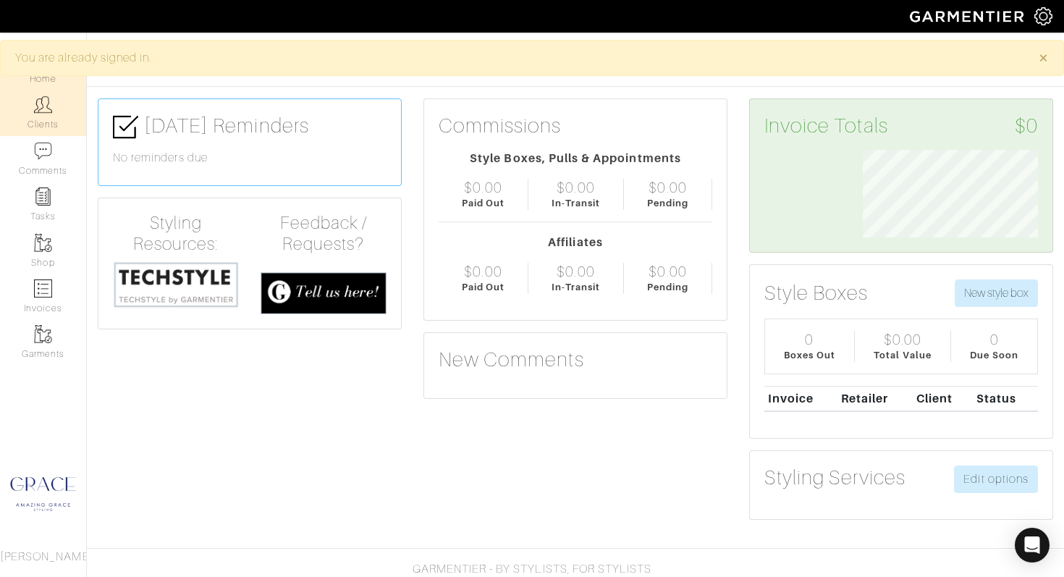
scroll to position [88, 197]
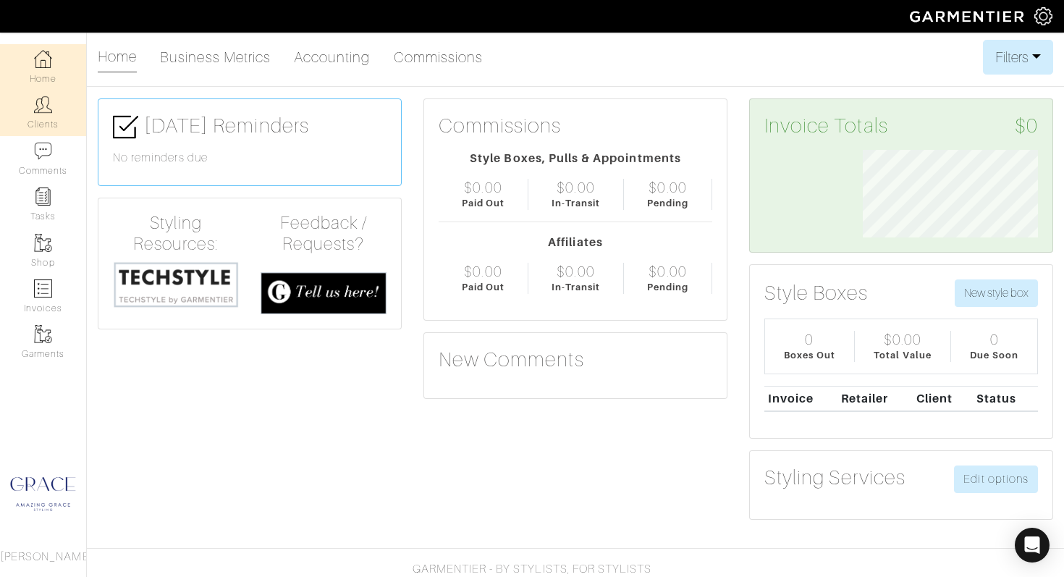
click at [43, 122] on link "Clients" at bounding box center [43, 113] width 86 height 46
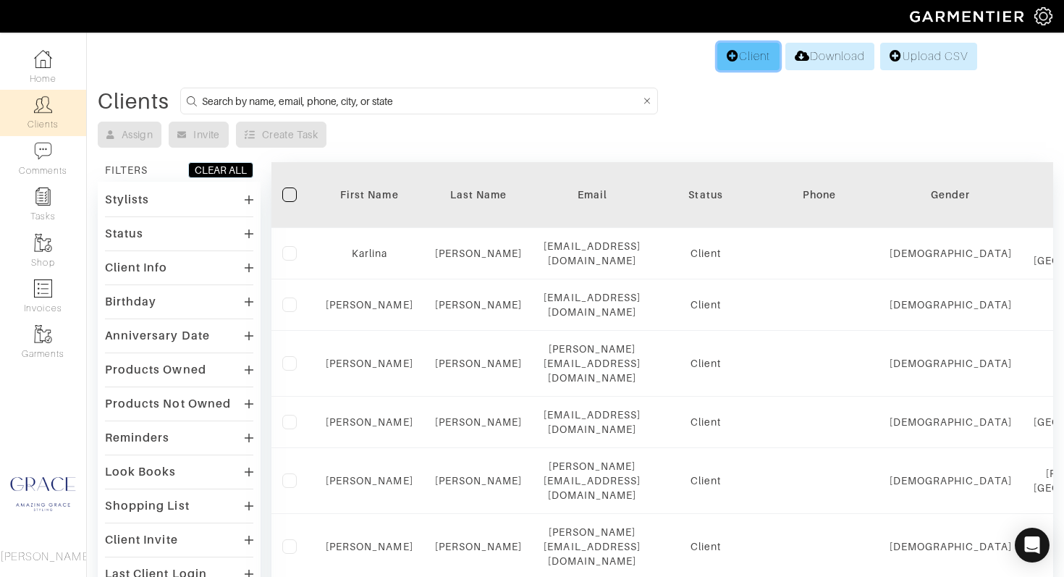
click at [733, 52] on link "Client" at bounding box center [748, 56] width 62 height 27
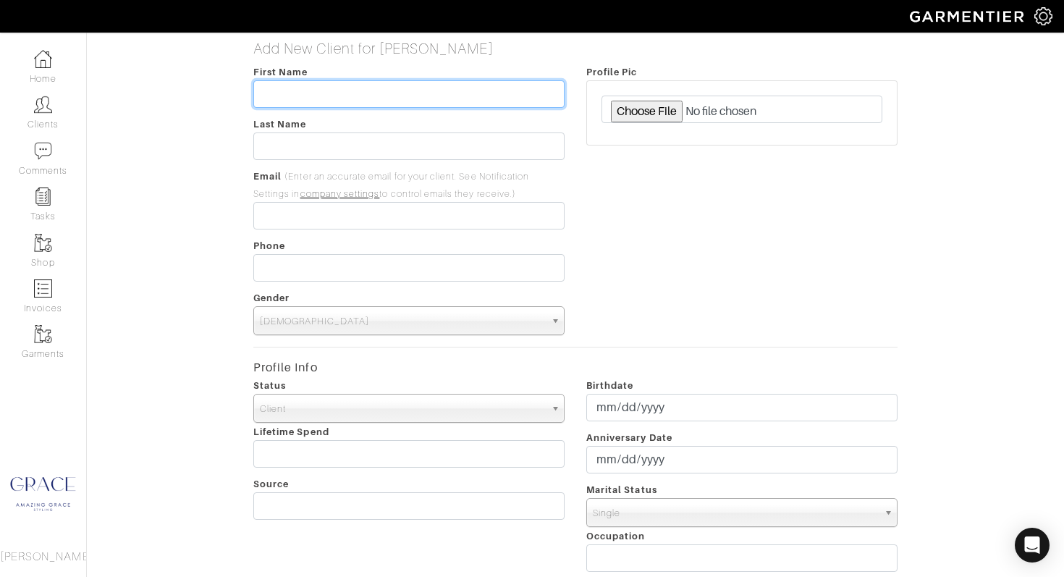
click at [323, 93] on input "text" at bounding box center [408, 93] width 311 height 27
type input "April"
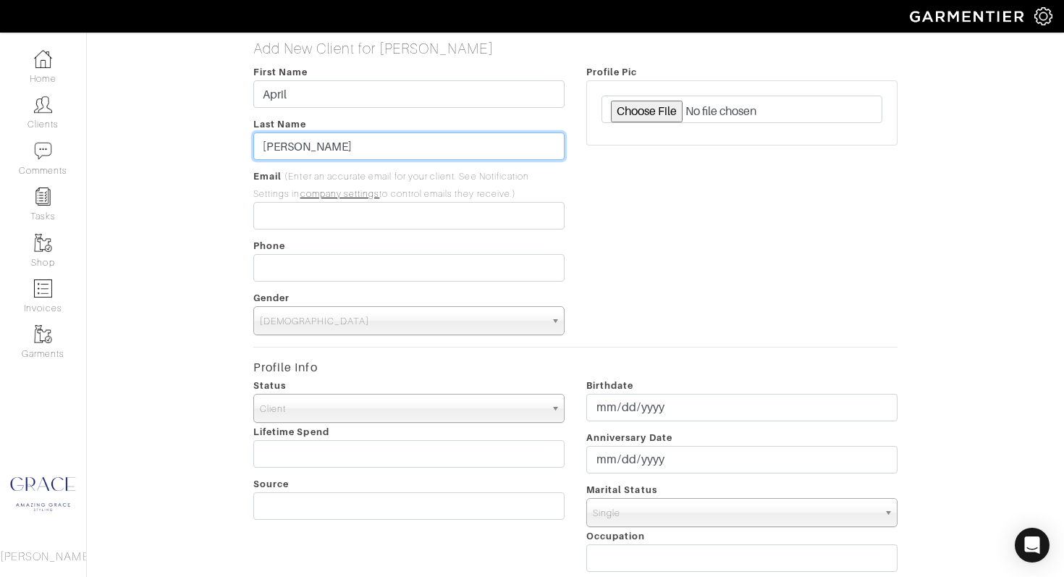
type input "Schmaltz"
click at [359, 197] on link "company settings" at bounding box center [340, 194] width 80 height 10
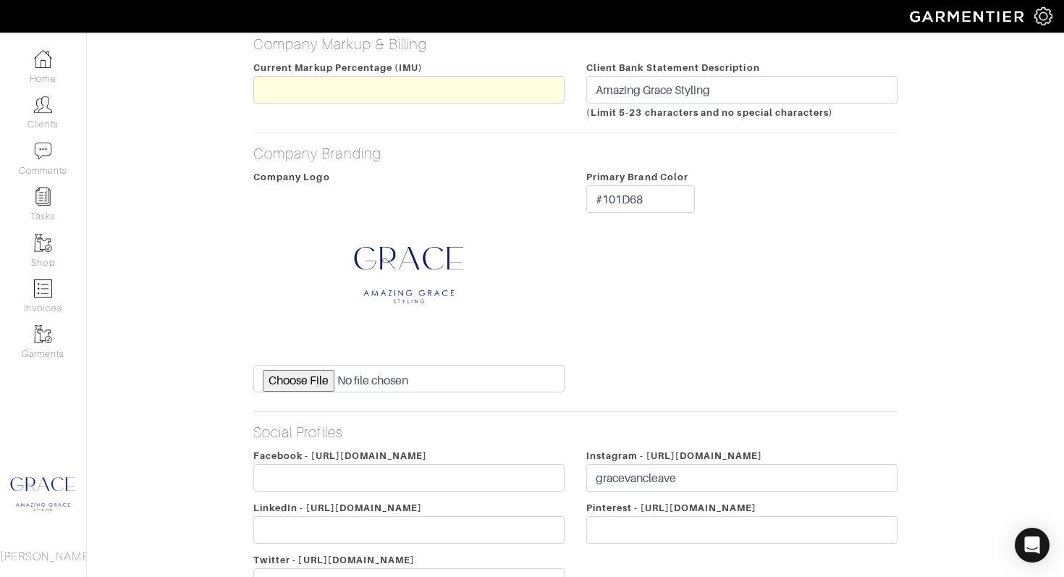
scroll to position [294, 0]
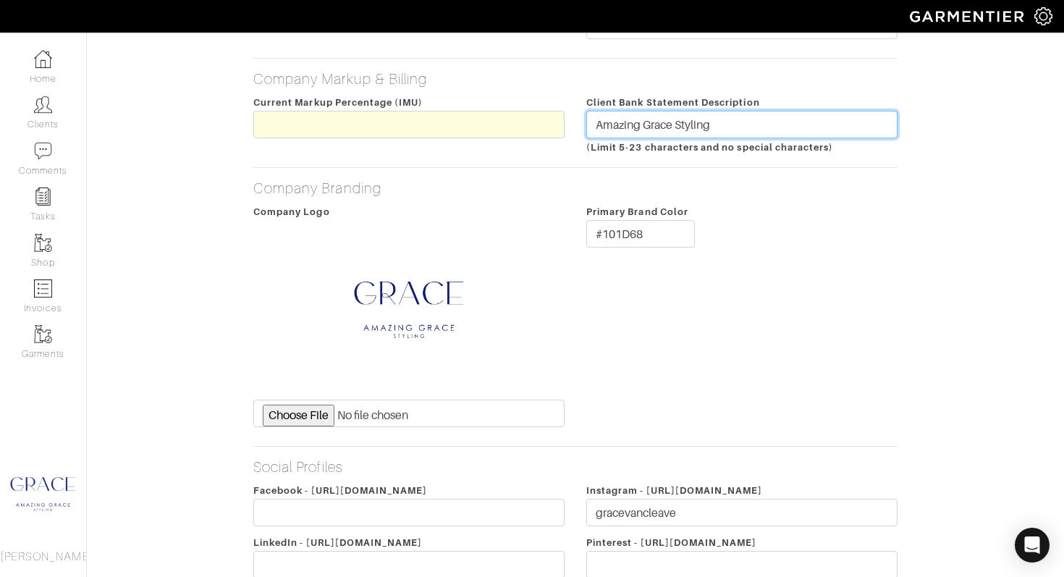
drag, startPoint x: 721, startPoint y: 130, endPoint x: 579, endPoint y: 127, distance: 142.6
click at [580, 127] on div "Client Bank Statement Description Amazing Grace Styling (Limit 5-23 characters …" at bounding box center [741, 124] width 333 height 62
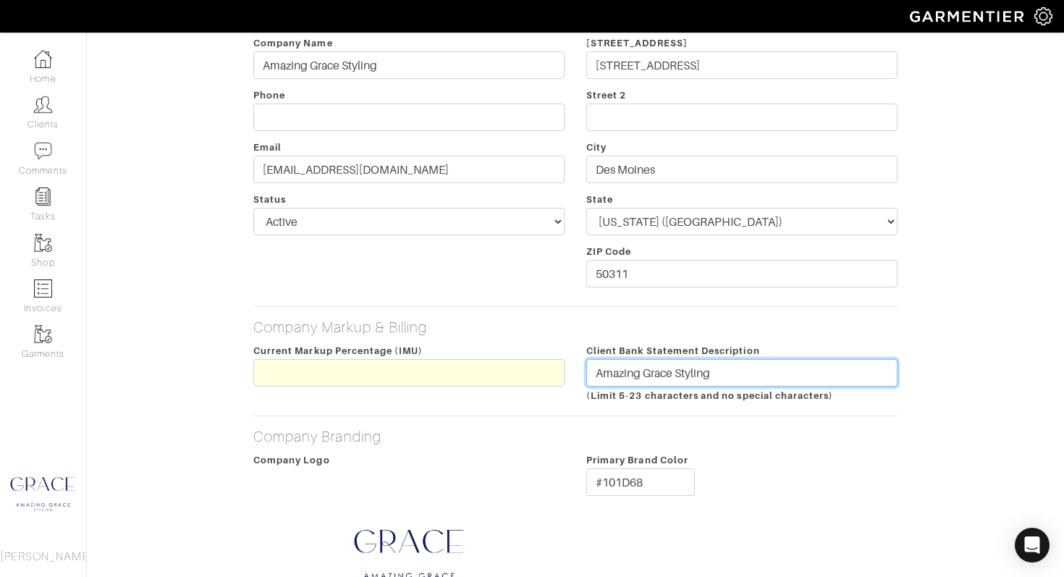
scroll to position [0, 0]
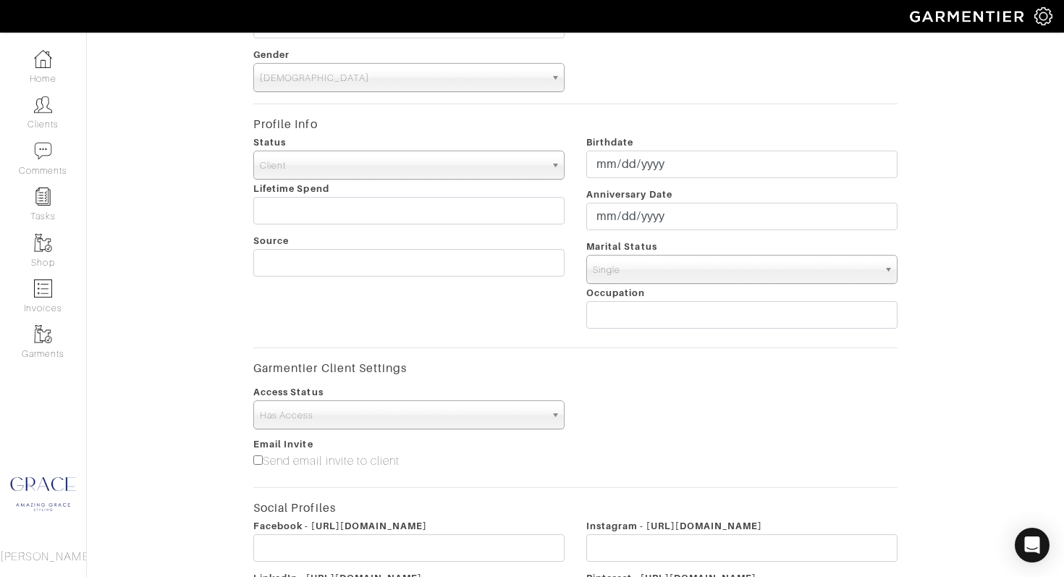
scroll to position [248, 0]
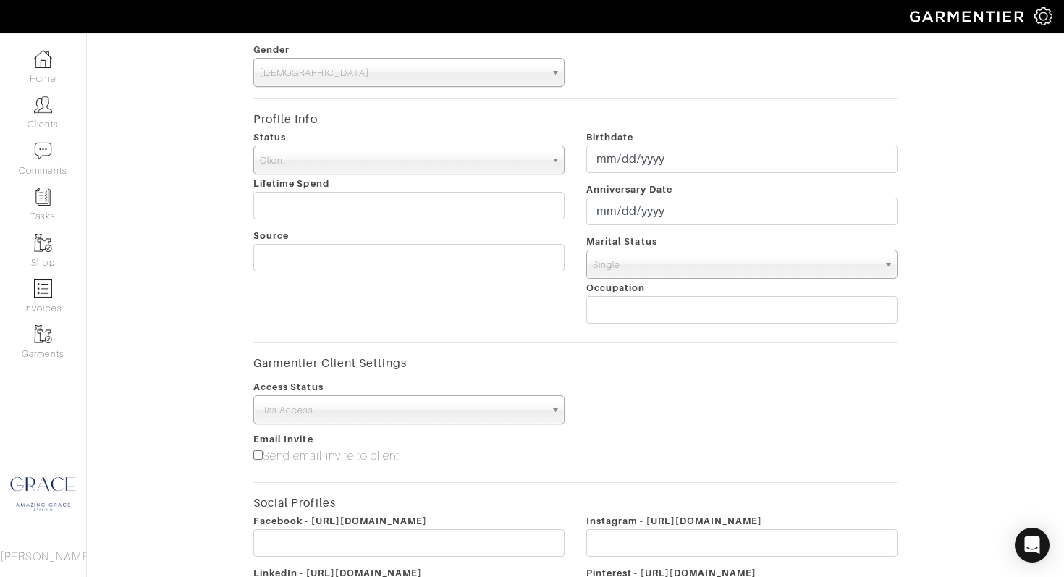
click at [624, 269] on span "Single" at bounding box center [735, 264] width 285 height 29
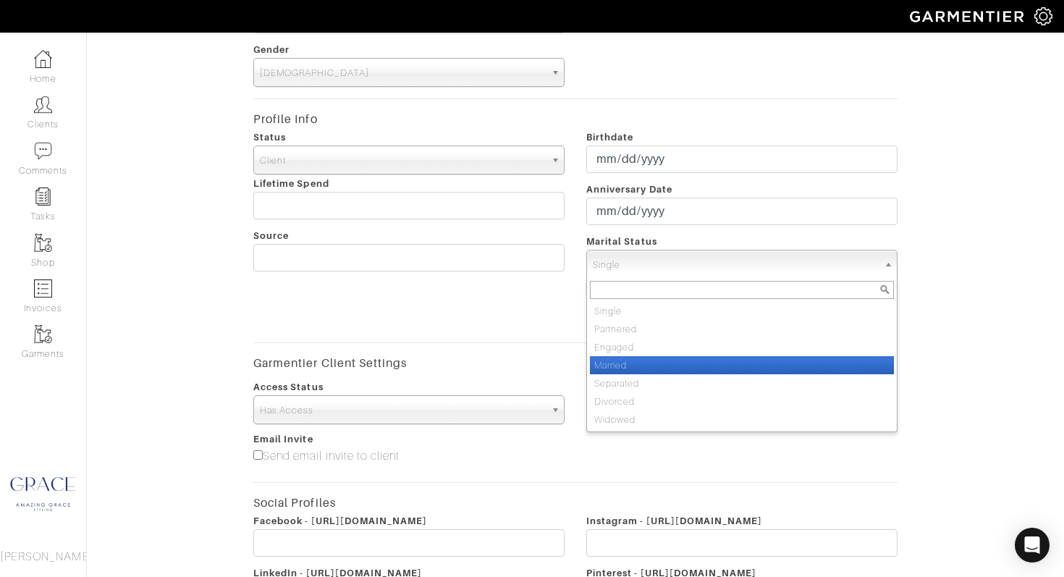
click at [638, 364] on li "Married" at bounding box center [742, 365] width 304 height 18
select select "Married"
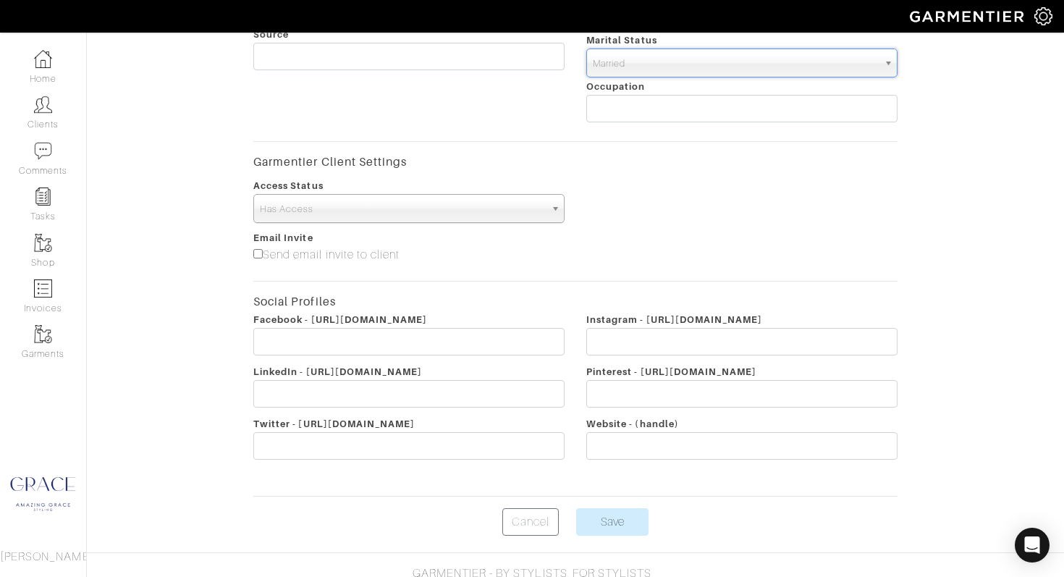
scroll to position [478, 0]
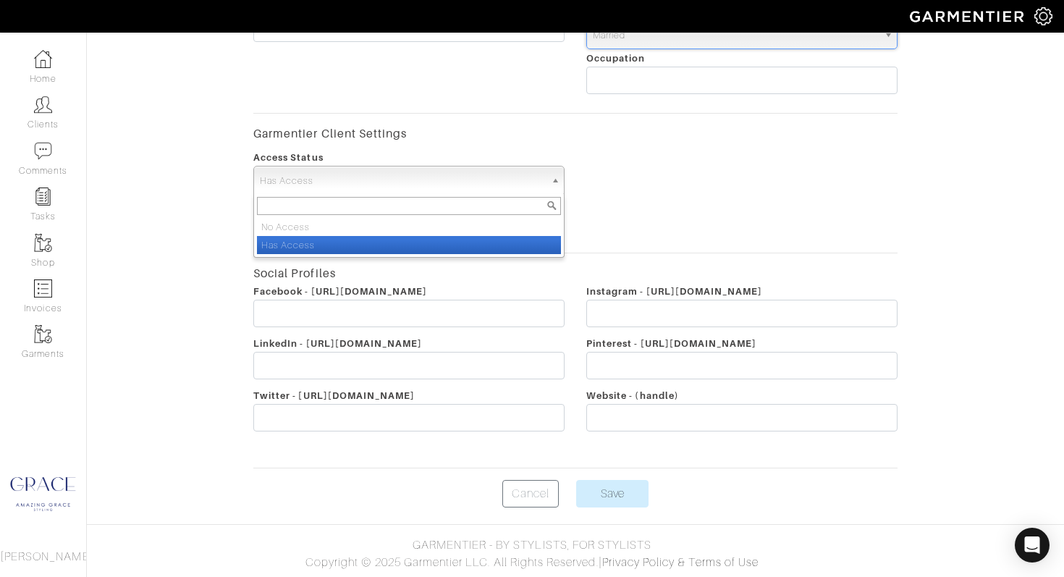
click at [389, 187] on span "Has Access" at bounding box center [402, 180] width 285 height 29
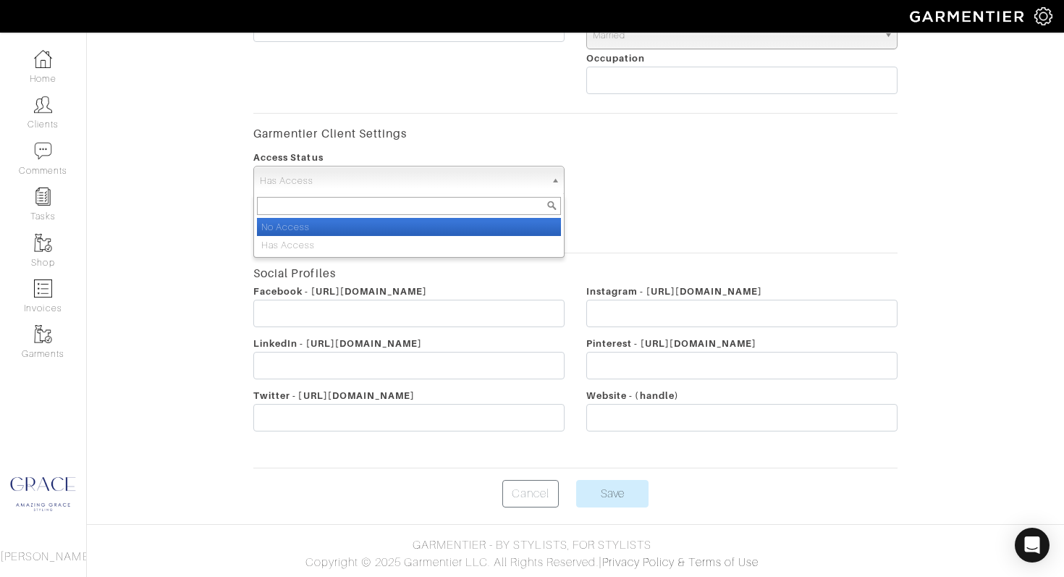
click at [382, 227] on li "No Access" at bounding box center [409, 227] width 304 height 18
select select "false"
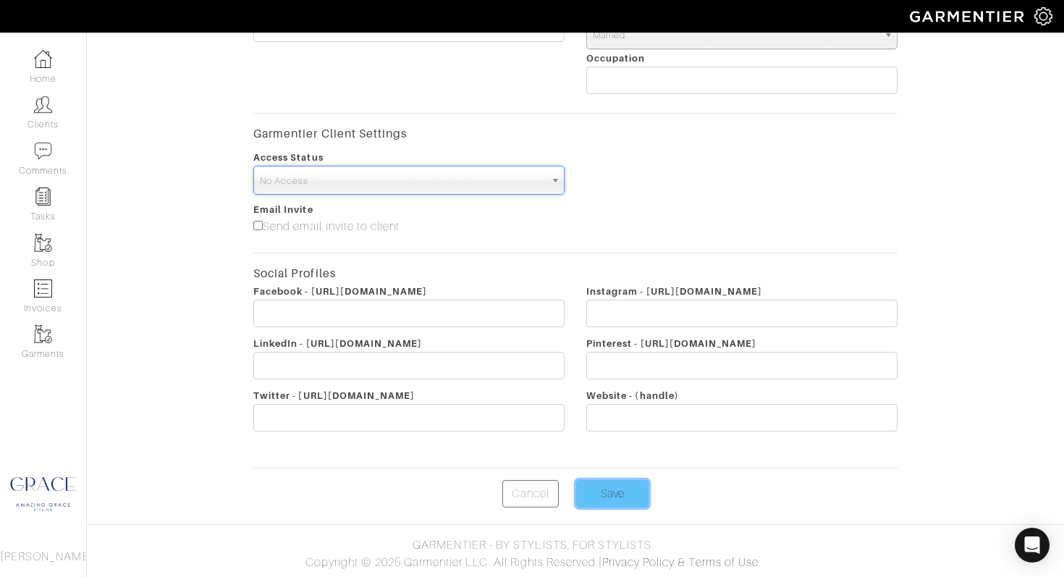
click at [602, 498] on input "Save" at bounding box center [612, 493] width 72 height 27
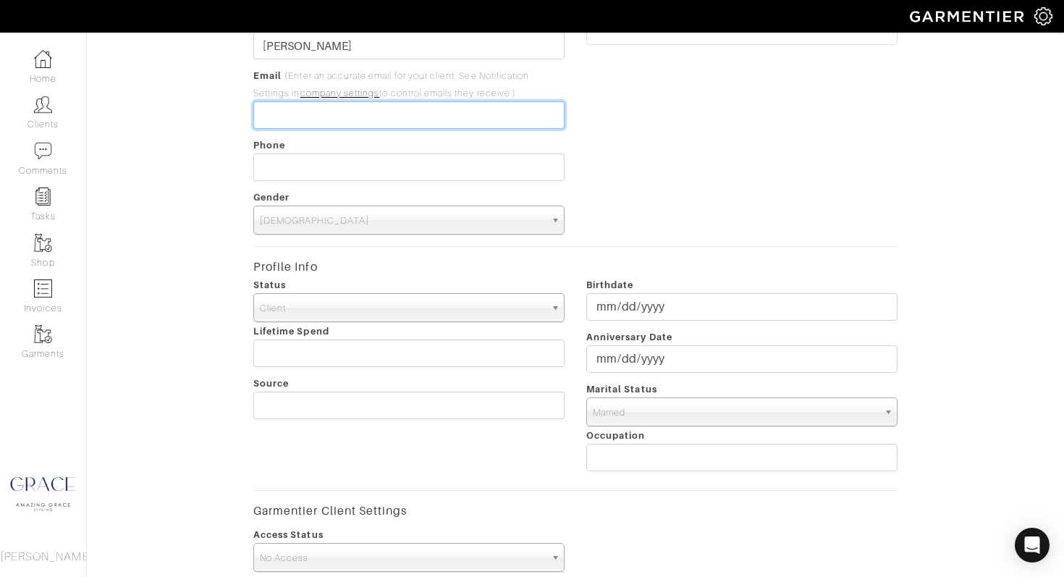
scroll to position [99, 0]
type input "[EMAIL_ADDRESS][PERSON_NAME][DOMAIN_NAME]"
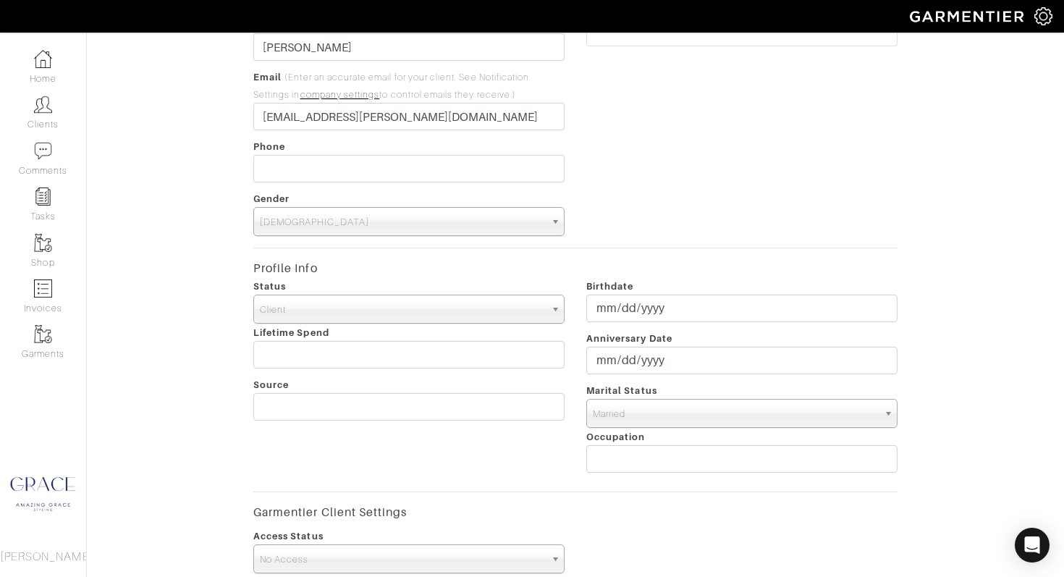
click at [797, 242] on form "First Name April Last Name Schmaltz Email (Enter an accurate email for your cli…" at bounding box center [575, 425] width 644 height 922
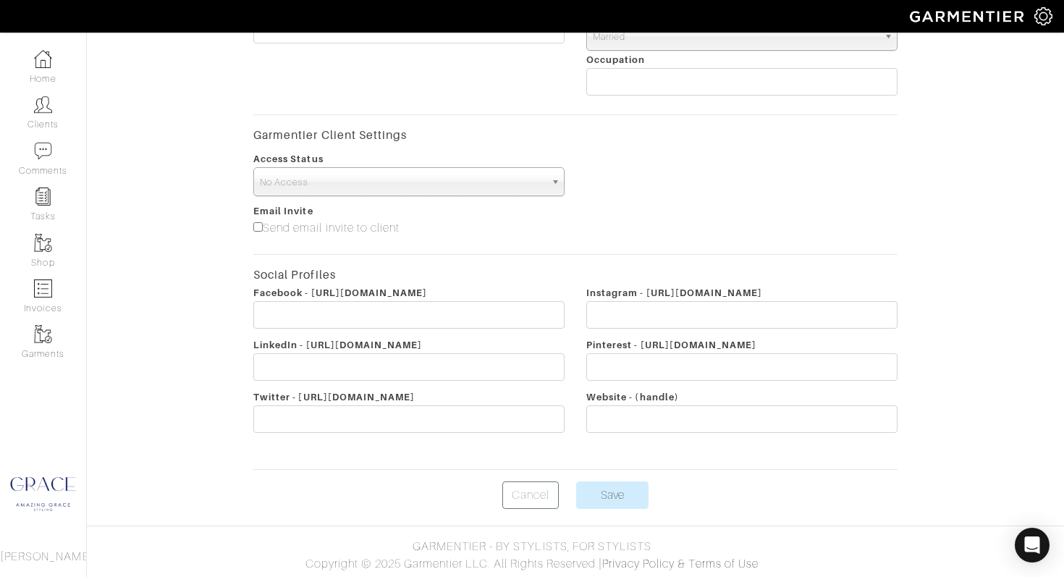
scroll to position [478, 0]
click at [599, 492] on input "Save" at bounding box center [612, 493] width 72 height 27
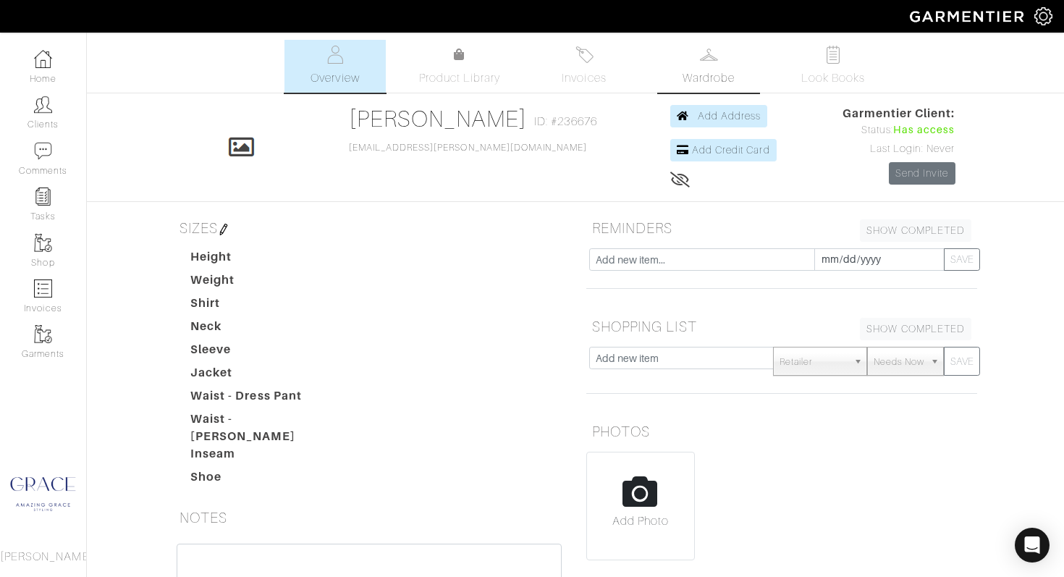
click at [697, 66] on link "Wardrobe" at bounding box center [708, 66] width 101 height 53
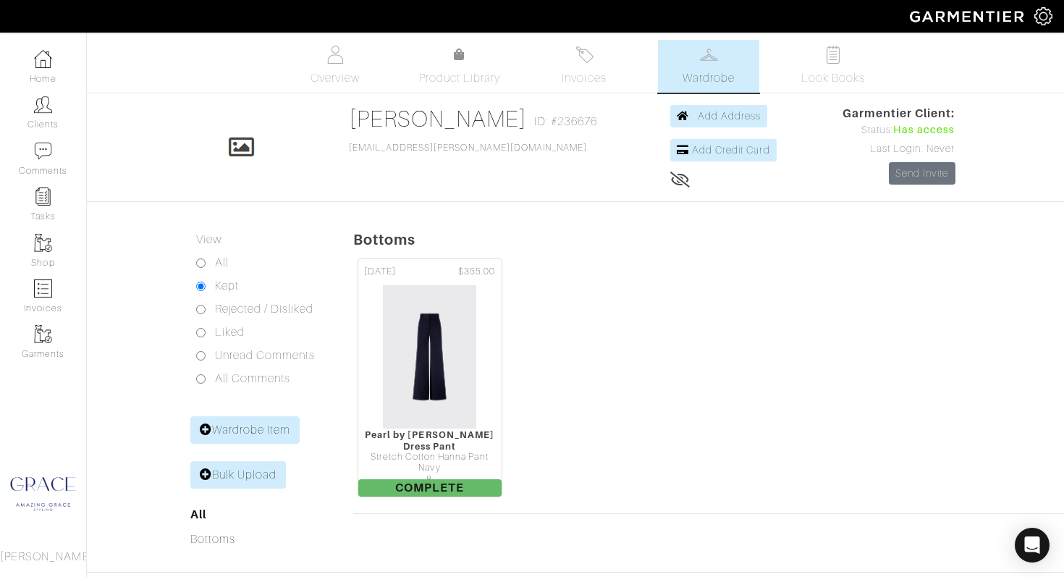
scroll to position [48, 0]
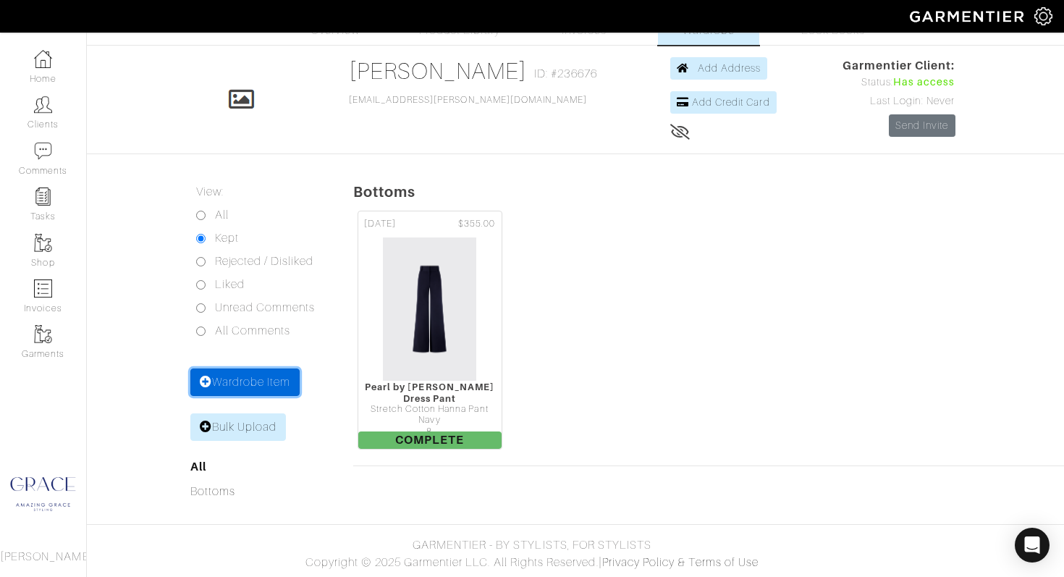
click at [253, 384] on link "Wardrobe Item" at bounding box center [245, 381] width 110 height 27
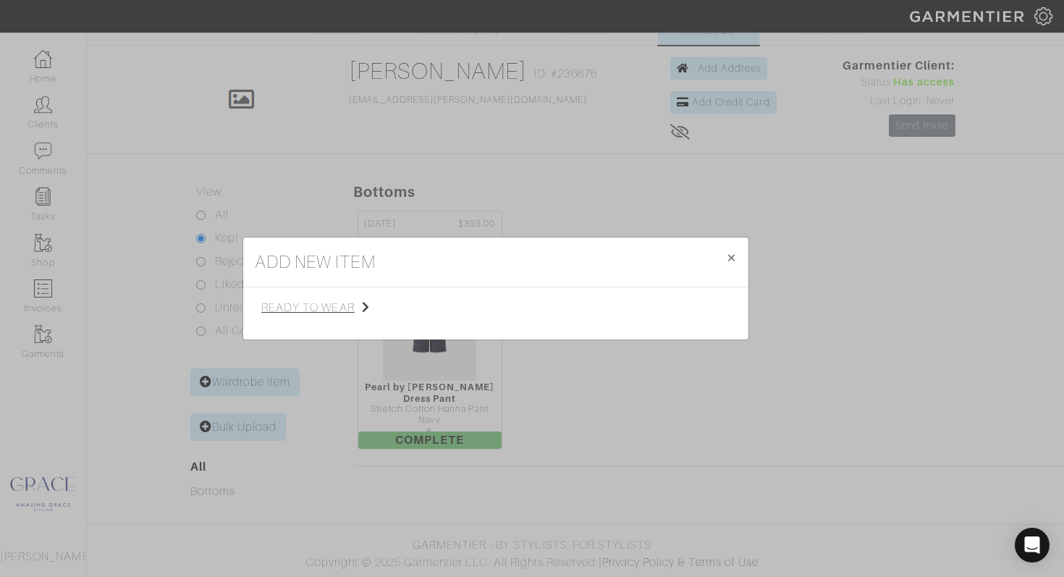
click at [349, 304] on span "ready to wear" at bounding box center [333, 307] width 145 height 17
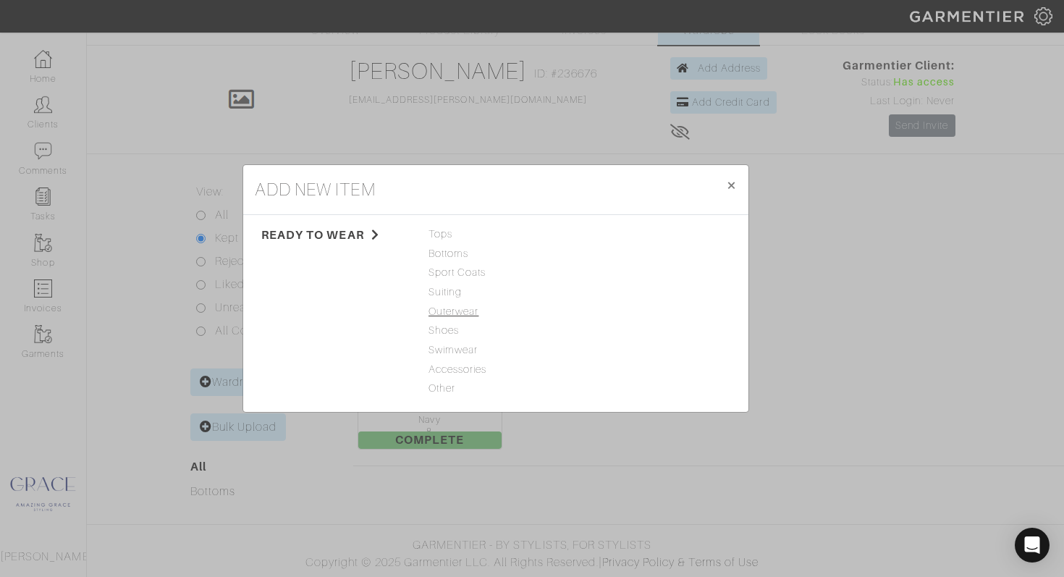
click at [465, 310] on span "Outerwear" at bounding box center [495, 312] width 135 height 16
click at [459, 294] on span "Suiting" at bounding box center [495, 292] width 135 height 16
click at [394, 149] on div "add new item × Close ready to wear Tops Bottoms Sport Coats Suiting Outerwear S…" at bounding box center [532, 288] width 1064 height 577
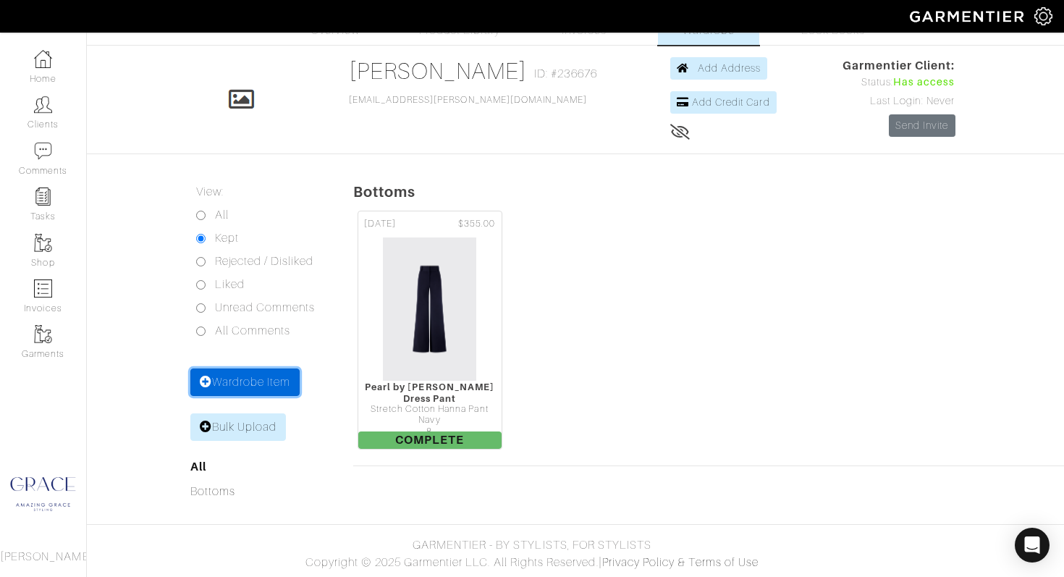
scroll to position [0, 0]
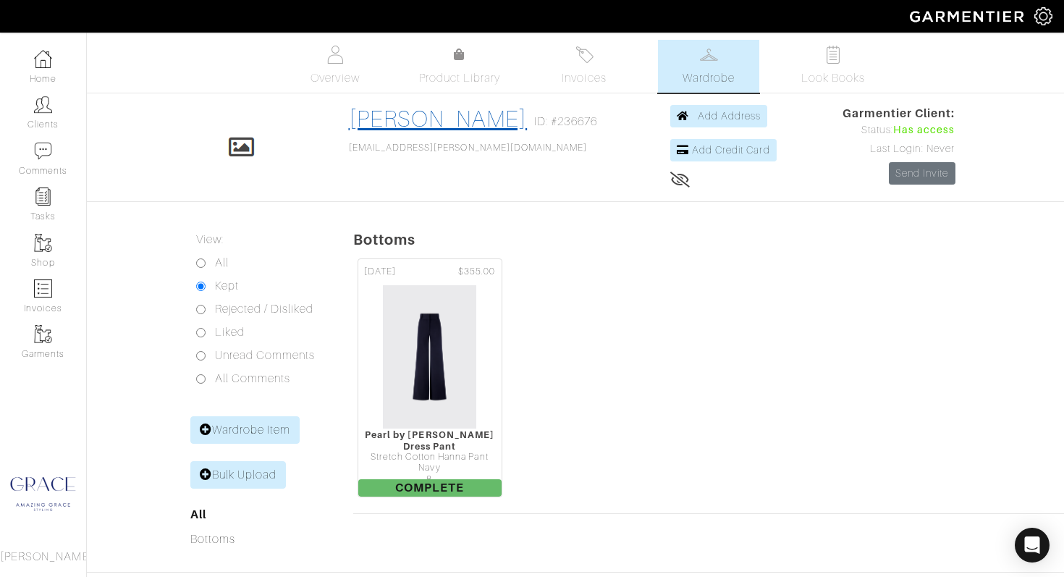
click at [397, 128] on link "[PERSON_NAME]" at bounding box center [438, 119] width 179 height 26
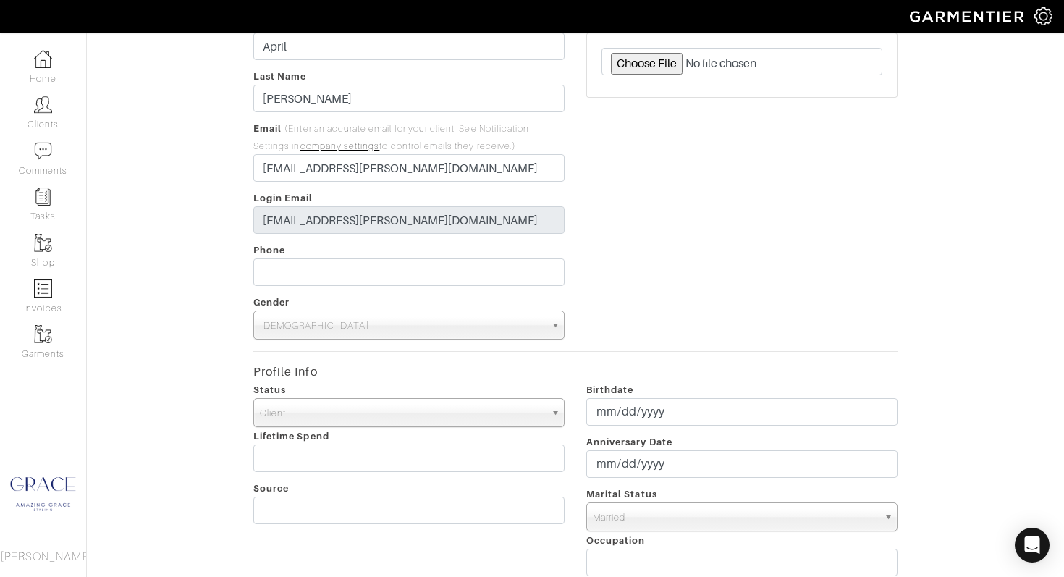
scroll to position [114, 0]
click at [392, 320] on span "Male" at bounding box center [402, 324] width 285 height 29
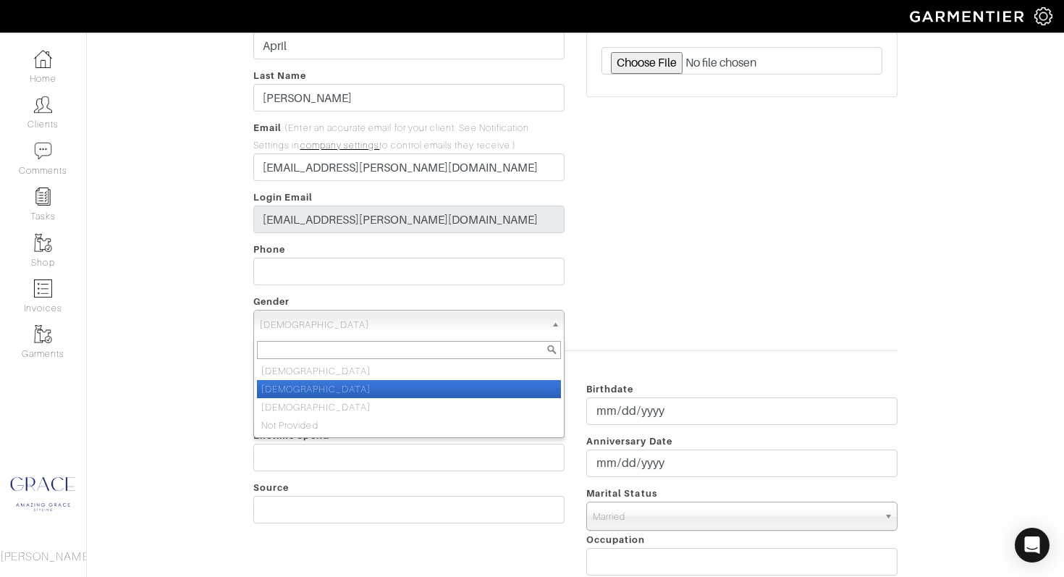
click at [394, 393] on li "Female" at bounding box center [409, 389] width 304 height 18
select select "Female"
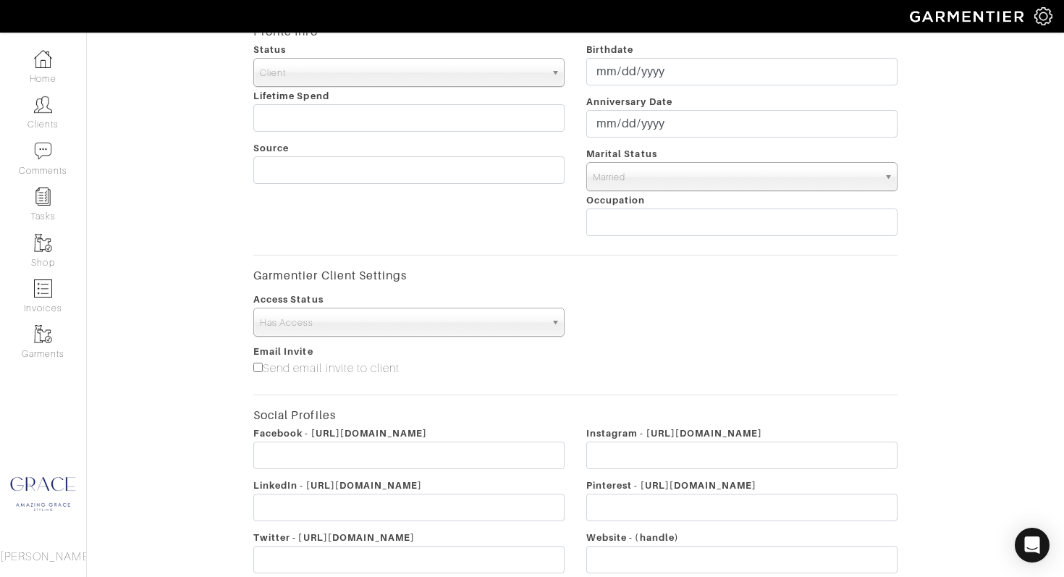
scroll to position [595, 0]
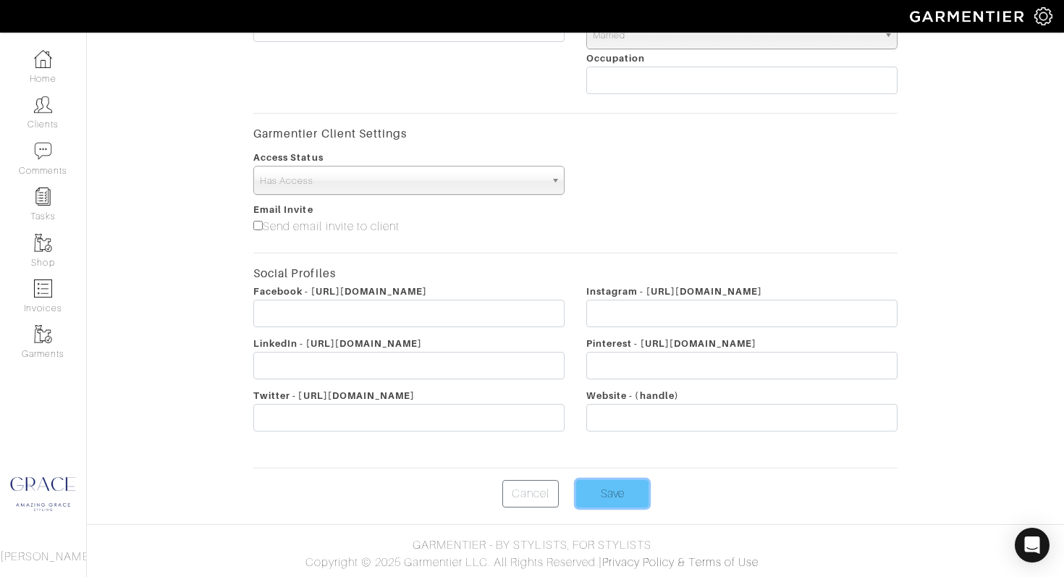
click at [598, 497] on input "Save" at bounding box center [612, 493] width 72 height 27
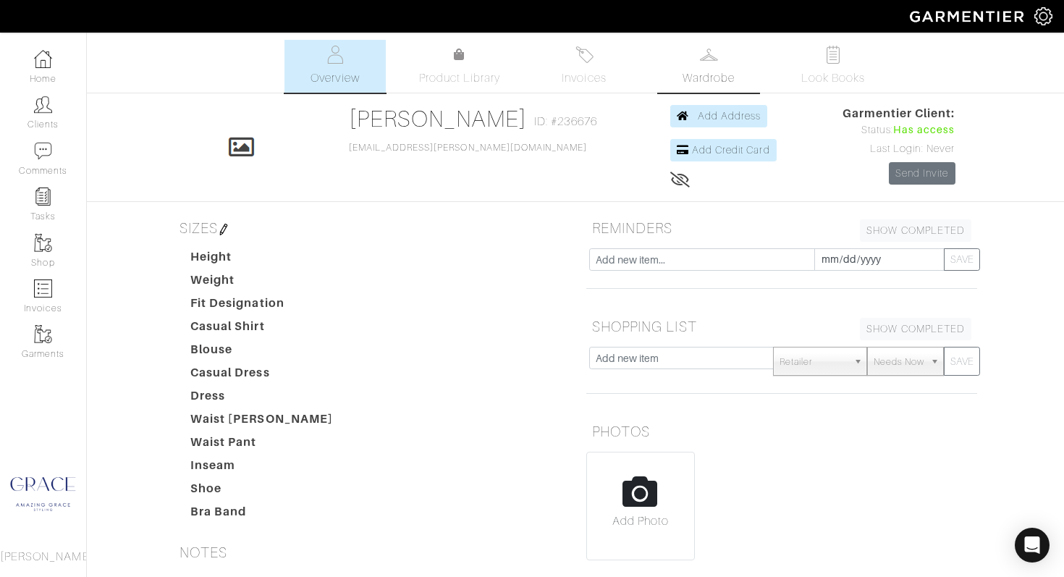
click at [722, 80] on span "Wardrobe" at bounding box center [708, 77] width 52 height 17
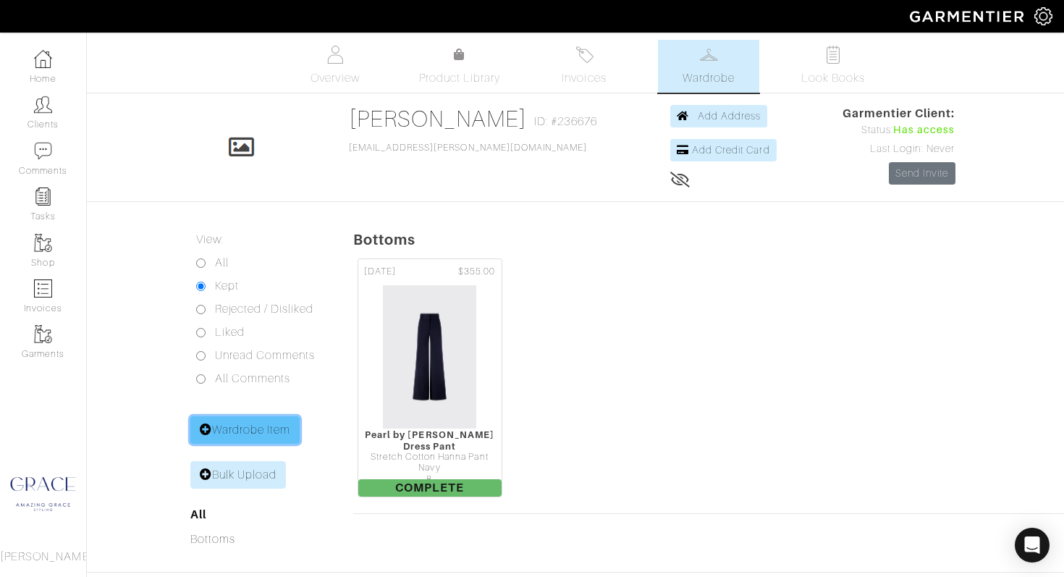
click at [250, 428] on link "Wardrobe Item" at bounding box center [245, 429] width 110 height 27
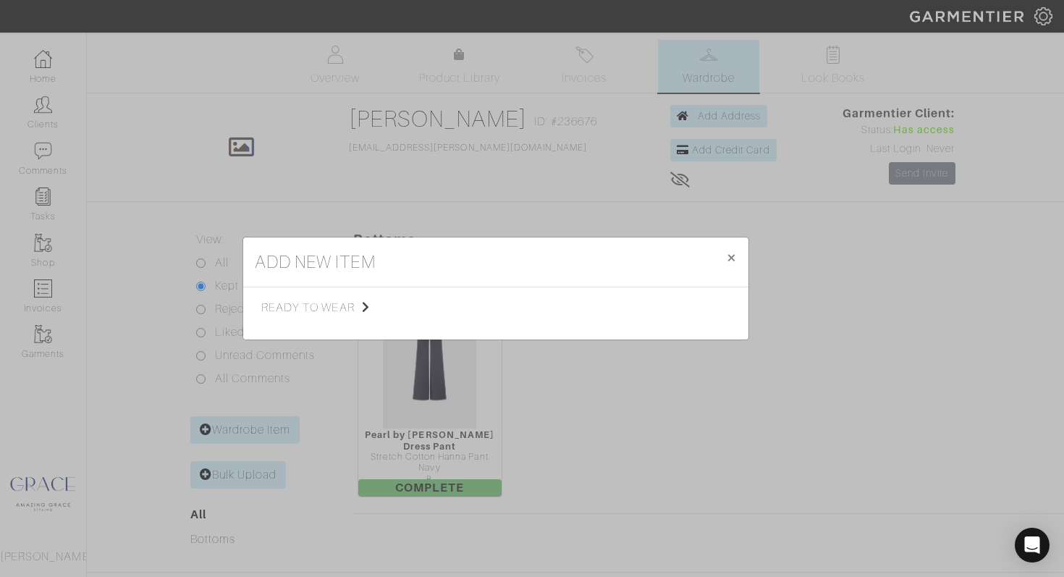
click at [357, 308] on span "ready to wear" at bounding box center [333, 307] width 145 height 17
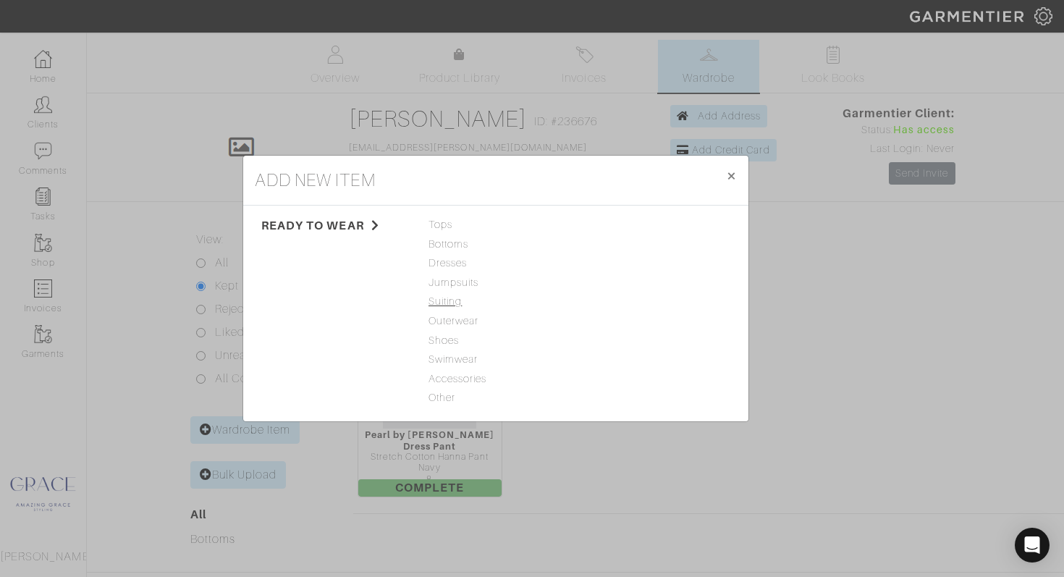
click at [458, 301] on span "Suiting" at bounding box center [495, 302] width 135 height 16
click at [613, 259] on link "Blazer" at bounding box center [599, 263] width 29 height 12
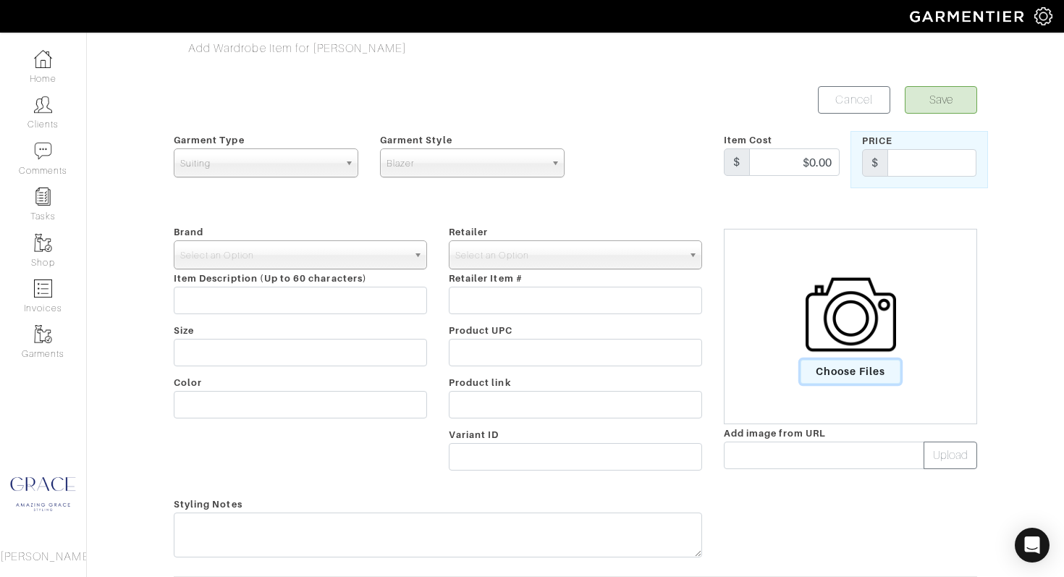
click at [865, 373] on span "Choose Files" at bounding box center [850, 372] width 101 height 24
click at [0, 0] on input "Choose Files" at bounding box center [0, 0] width 0 height 0
click at [307, 258] on span "Select an Option" at bounding box center [293, 255] width 227 height 29
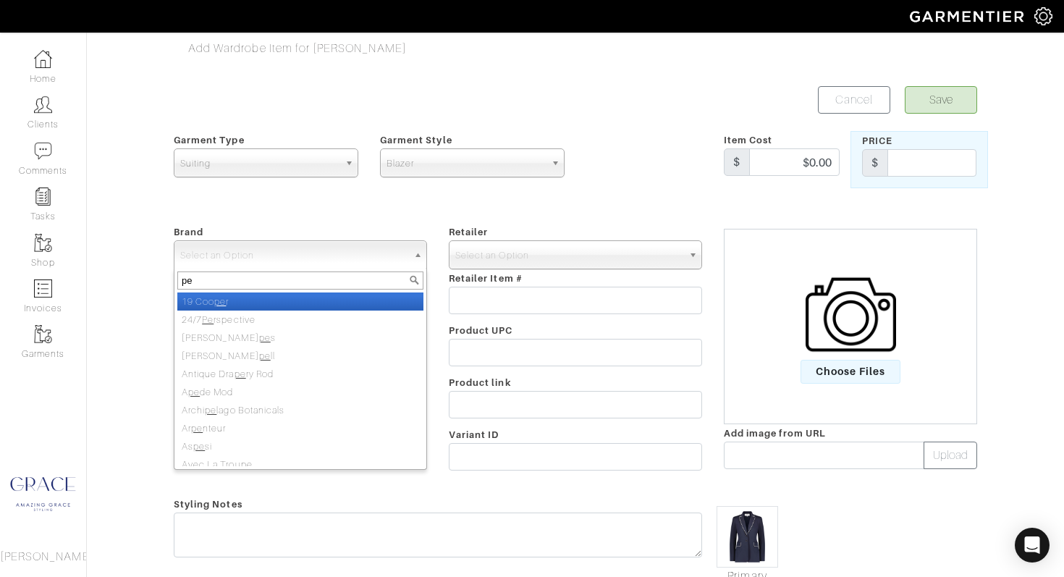
type input "p"
type input "lela"
click at [327, 302] on li "Lela Rose" at bounding box center [300, 301] width 246 height 18
select select "Lela Rose"
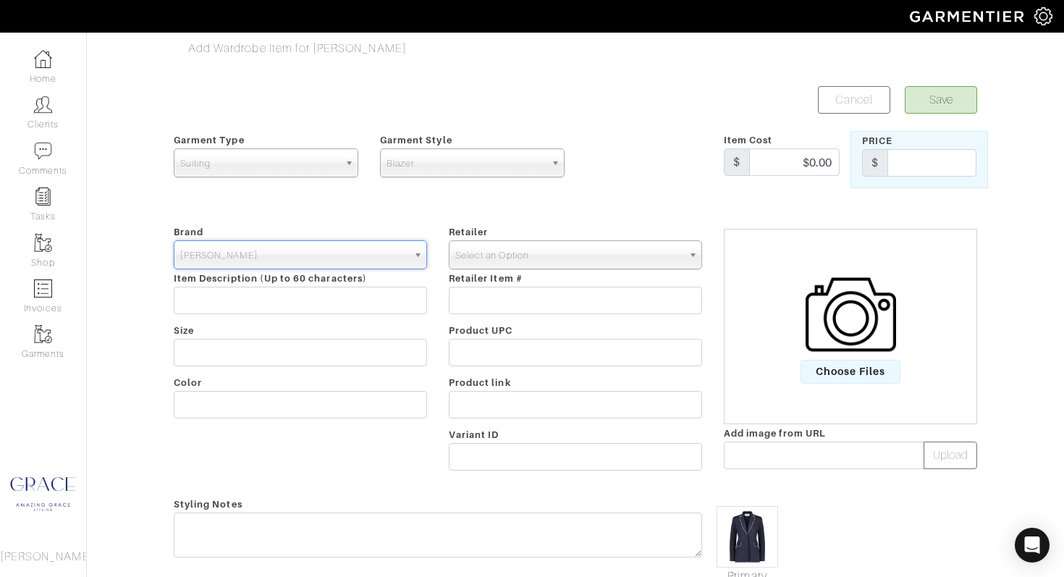
click at [459, 259] on span "Select an Option" at bounding box center [568, 255] width 227 height 29
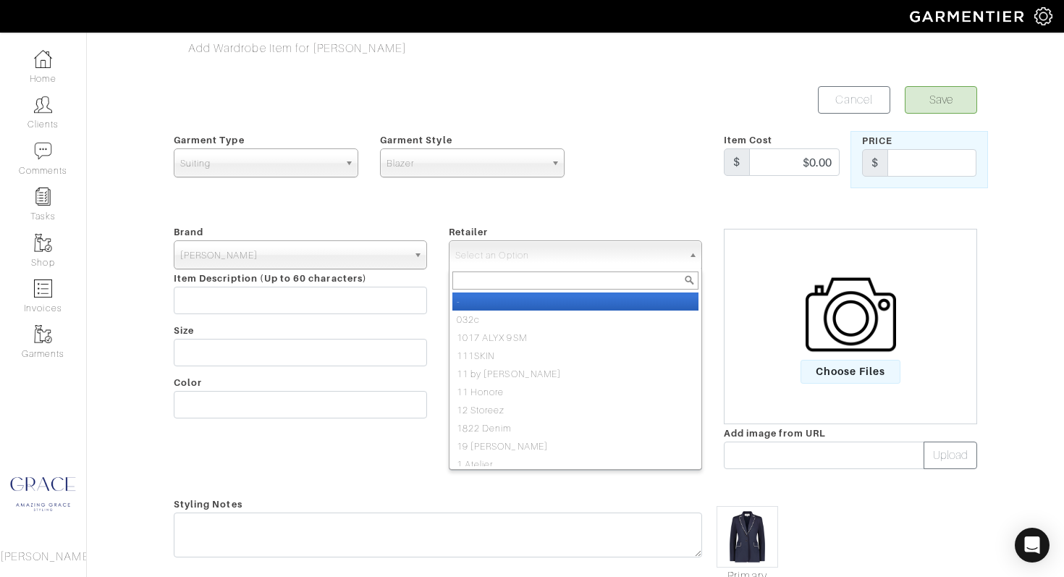
drag, startPoint x: 460, startPoint y: 302, endPoint x: 393, endPoint y: 302, distance: 67.3
click at [460, 302] on li "-" at bounding box center [575, 301] width 246 height 18
select select "6380"
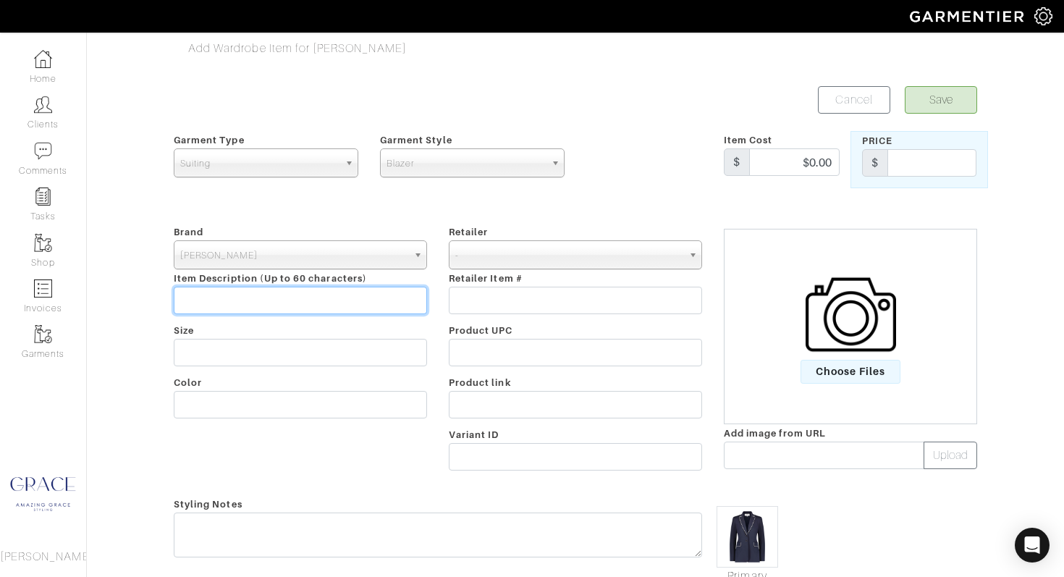
click at [269, 297] on input "text" at bounding box center [300, 300] width 253 height 27
paste input "Stretch Cotton Contrast Trim Blazer"
type input "Stretch Cotton Contrast Trim Blazer"
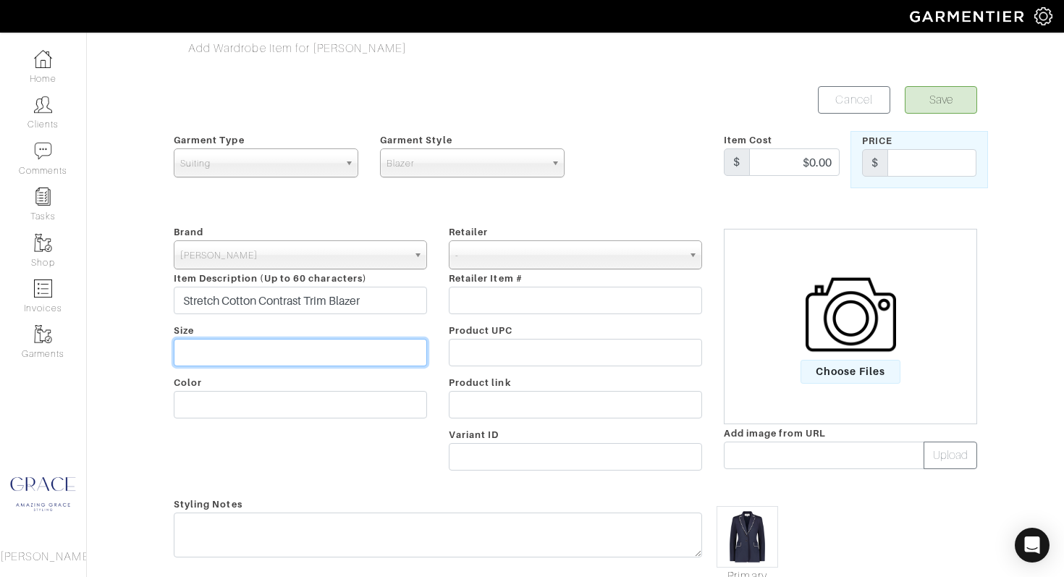
click at [281, 348] on input "text" at bounding box center [300, 352] width 253 height 27
type input "6"
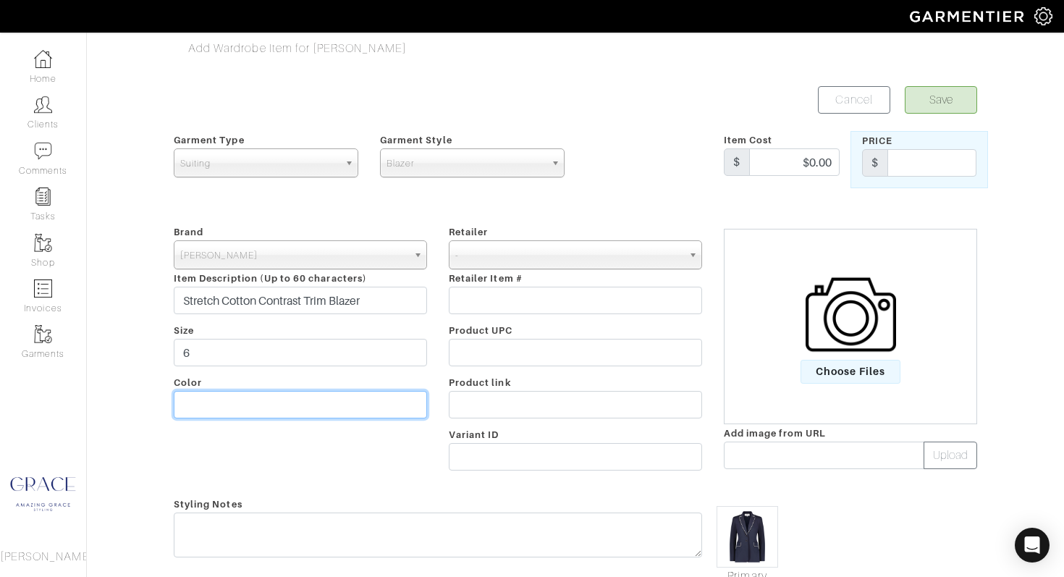
drag, startPoint x: 249, startPoint y: 407, endPoint x: 263, endPoint y: 394, distance: 19.5
click at [250, 404] on input "text" at bounding box center [300, 404] width 253 height 27
type input "Navy"
click at [936, 98] on button "Save" at bounding box center [940, 99] width 72 height 27
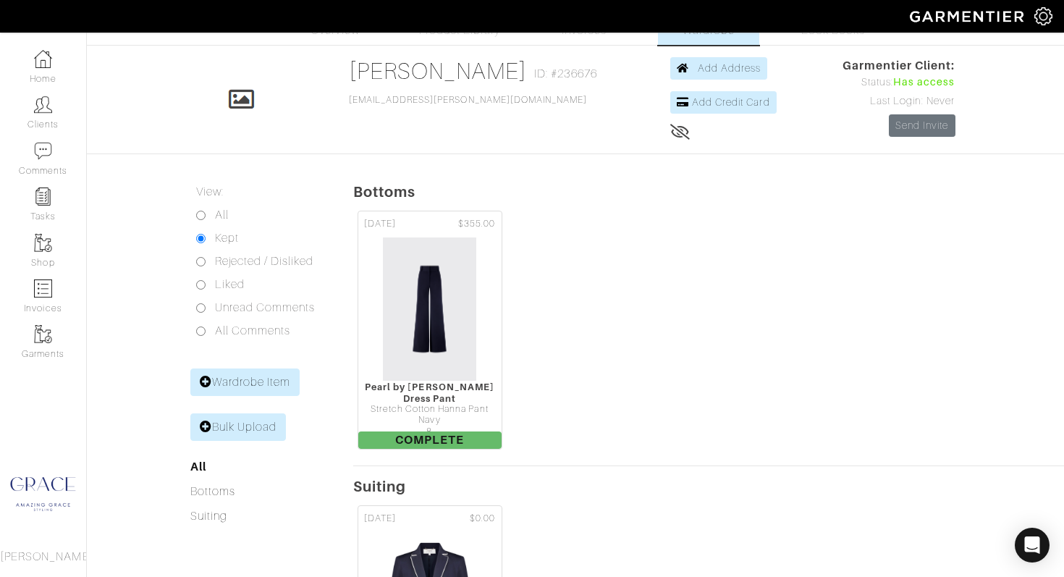
scroll to position [44, 0]
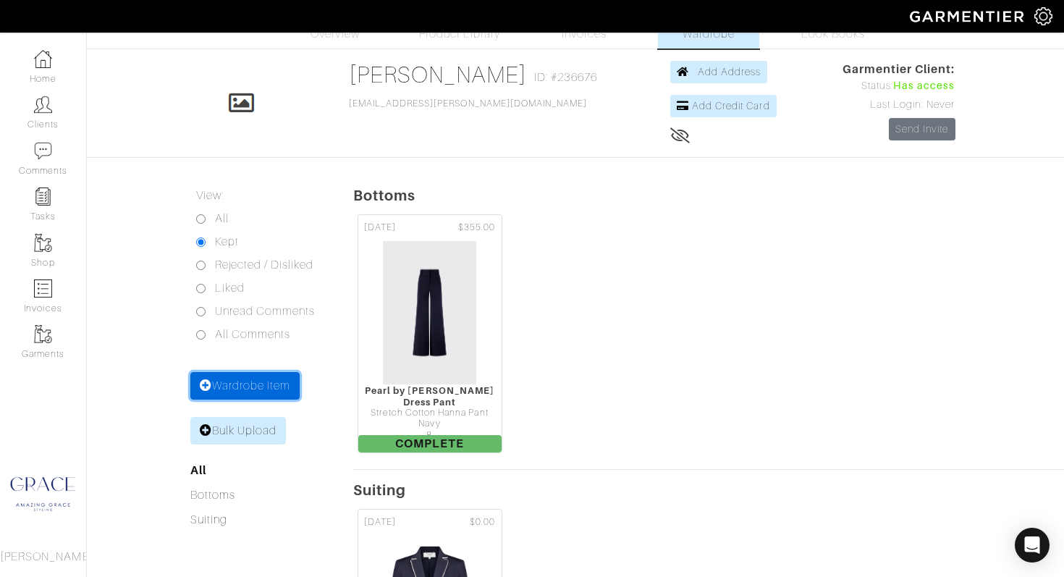
click at [246, 383] on link "Wardrobe Item" at bounding box center [245, 385] width 110 height 27
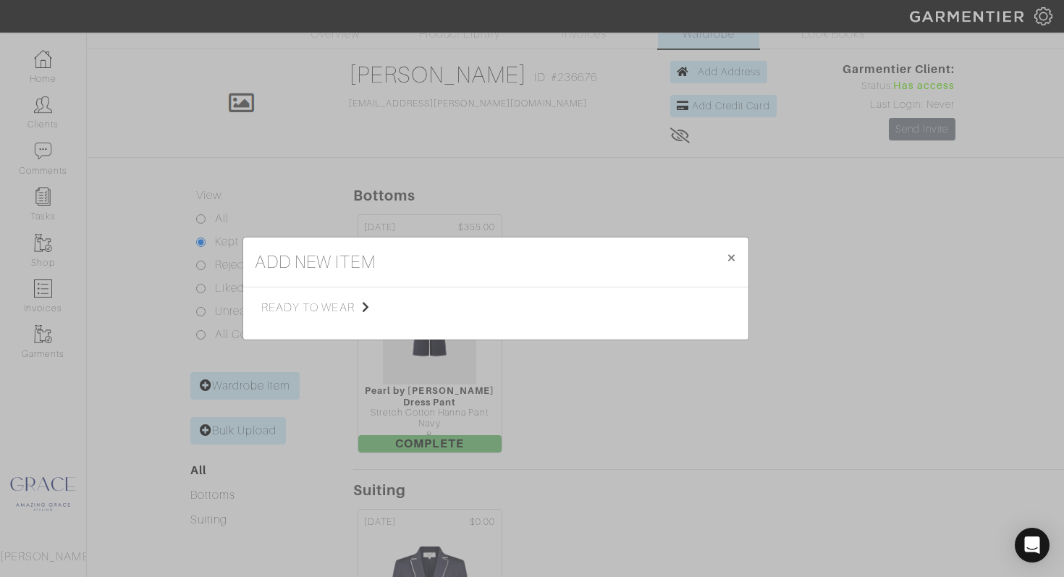
click at [341, 304] on span "ready to wear" at bounding box center [333, 307] width 145 height 17
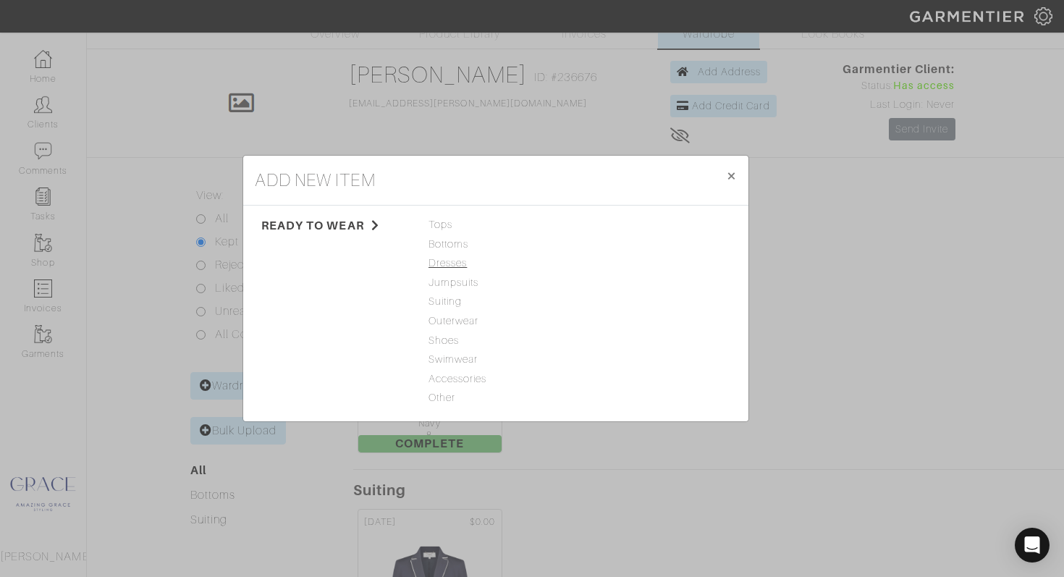
drag, startPoint x: 450, startPoint y: 259, endPoint x: 456, endPoint y: 266, distance: 9.3
click at [449, 259] on span "Dresses" at bounding box center [495, 263] width 135 height 16
click at [602, 226] on link "Dress" at bounding box center [598, 225] width 27 height 12
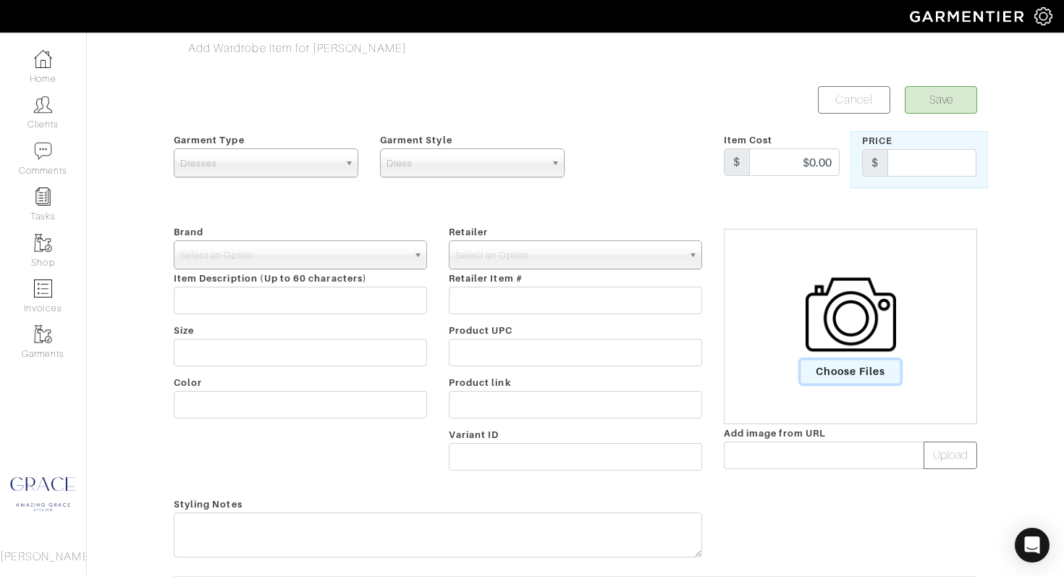
click at [837, 378] on span "Choose Files" at bounding box center [850, 372] width 101 height 24
click at [0, 0] on input "Choose Files" at bounding box center [0, 0] width 0 height 0
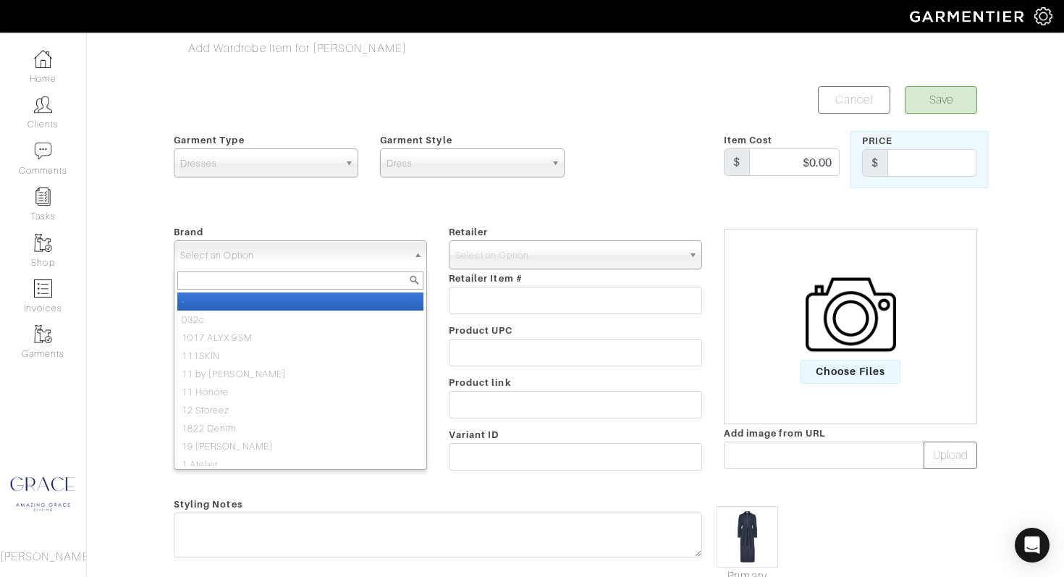
click at [307, 258] on span "Select an Option" at bounding box center [293, 255] width 227 height 29
type input "lela"
drag, startPoint x: 301, startPoint y: 302, endPoint x: 310, endPoint y: 302, distance: 8.7
click at [302, 302] on li "Lela Rose" at bounding box center [300, 301] width 246 height 18
select select "Lela Rose"
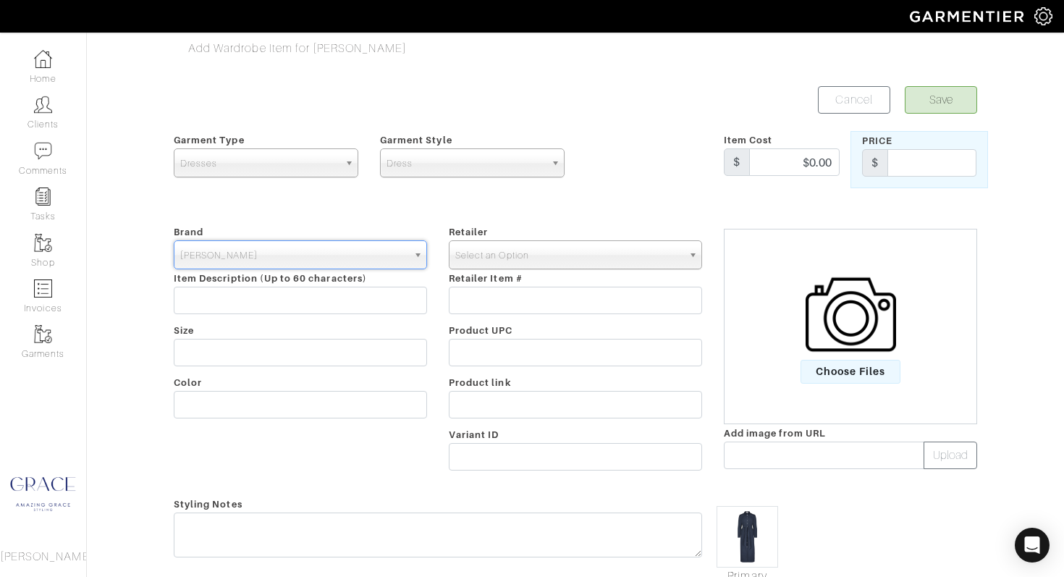
click at [519, 258] on span "Select an Option" at bounding box center [568, 255] width 227 height 29
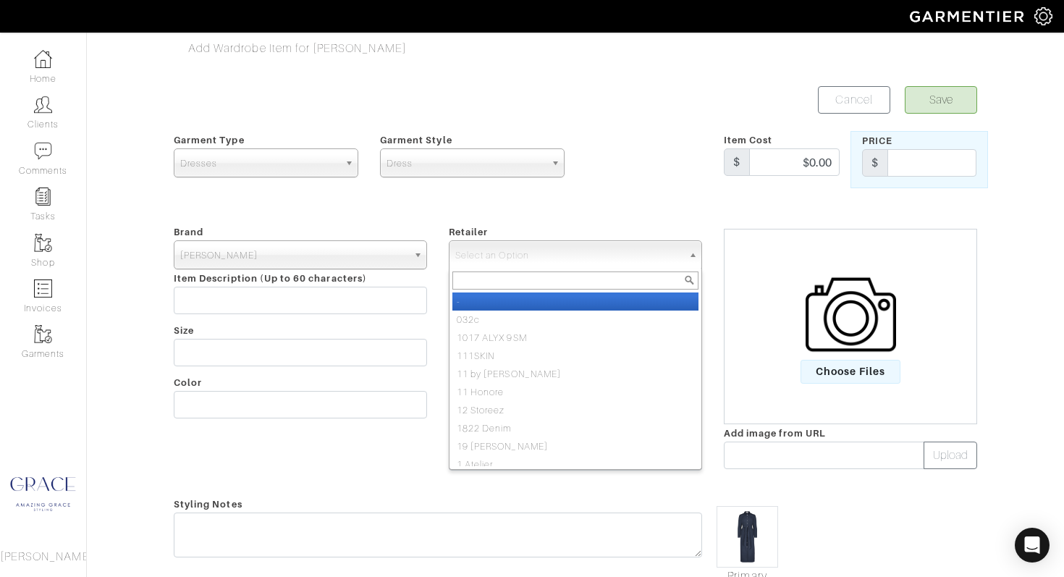
click at [488, 298] on li "-" at bounding box center [575, 301] width 246 height 18
select select "6380"
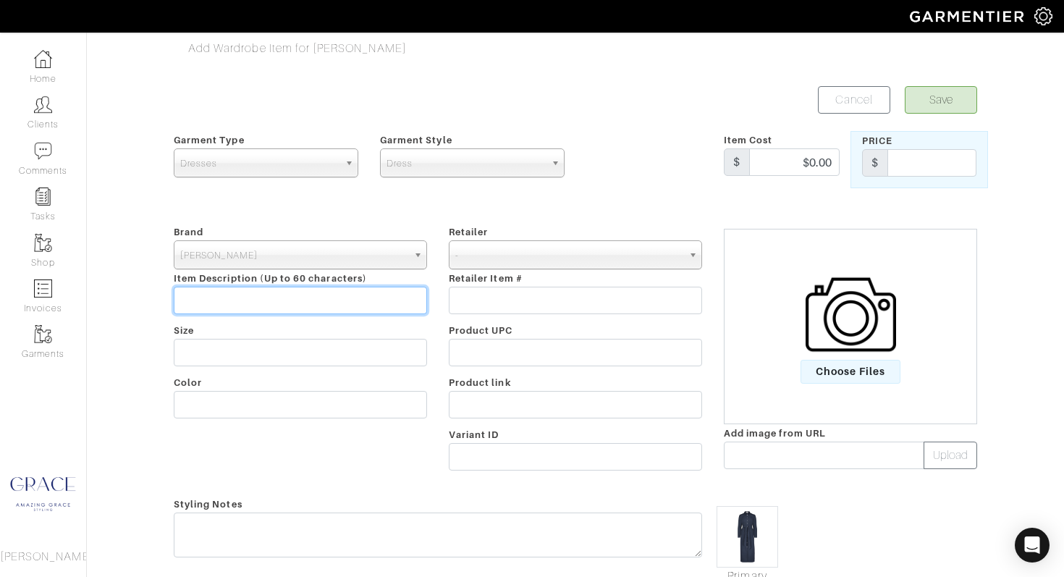
click at [192, 297] on input "text" at bounding box center [300, 300] width 253 height 27
paste input "Cotton Poplin Colorblock Shirt Dress"
type input "Cotton Poplin Colorblock Shirt Dress"
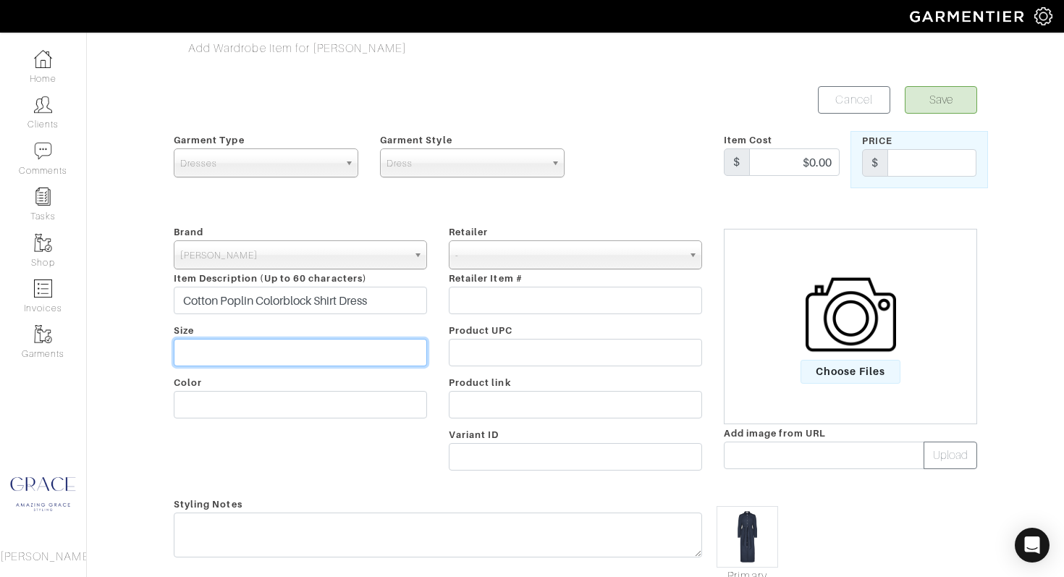
click at [211, 355] on input "text" at bounding box center [300, 352] width 253 height 27
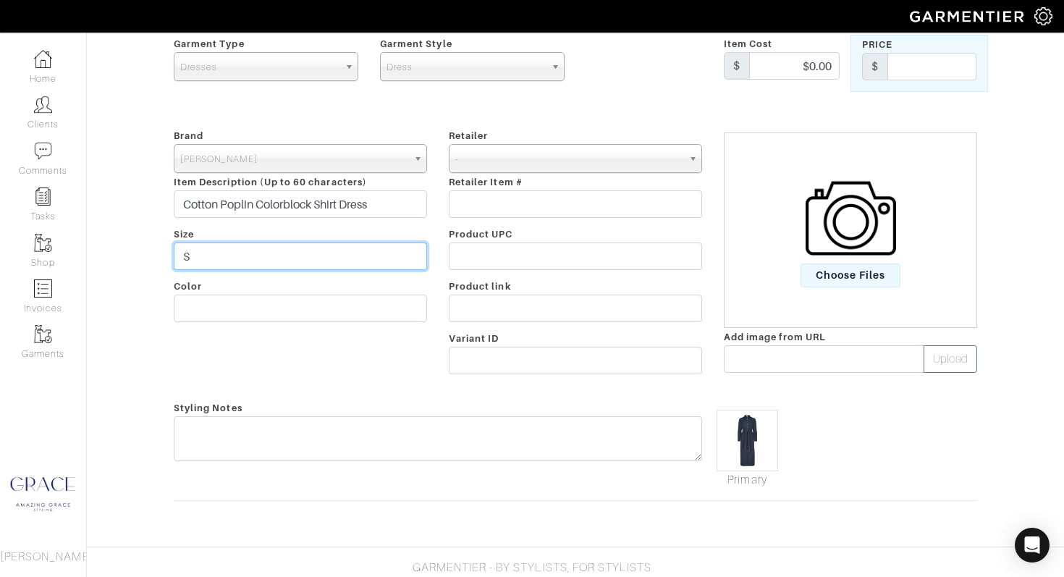
scroll to position [119, 0]
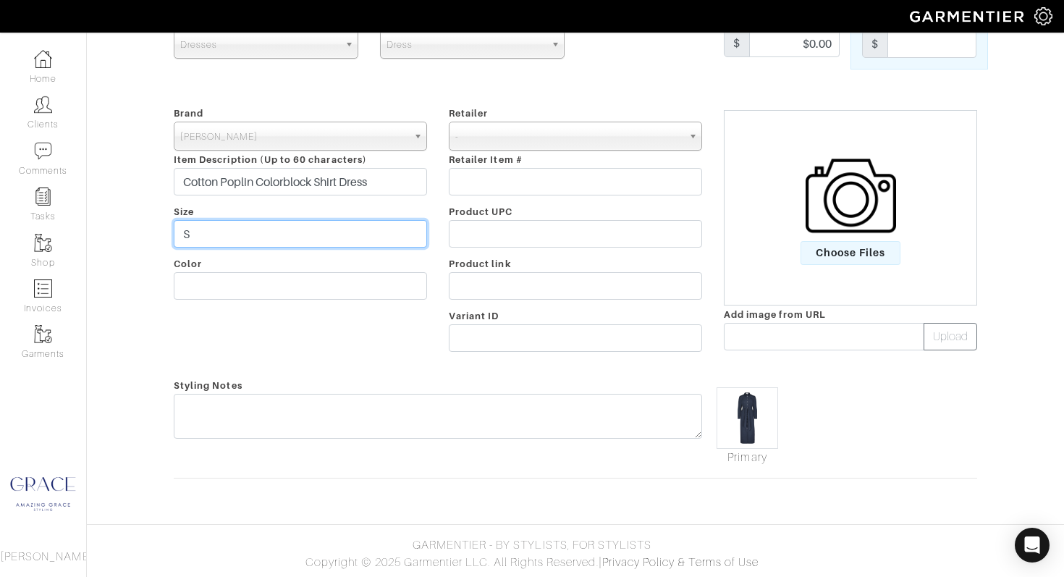
type input "S"
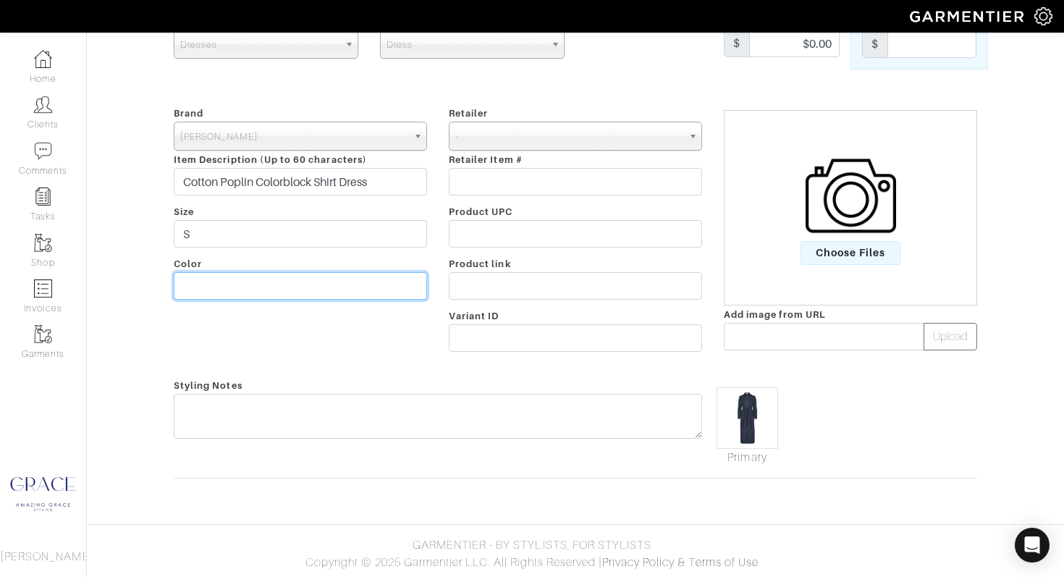
click at [279, 288] on input "text" at bounding box center [300, 285] width 253 height 27
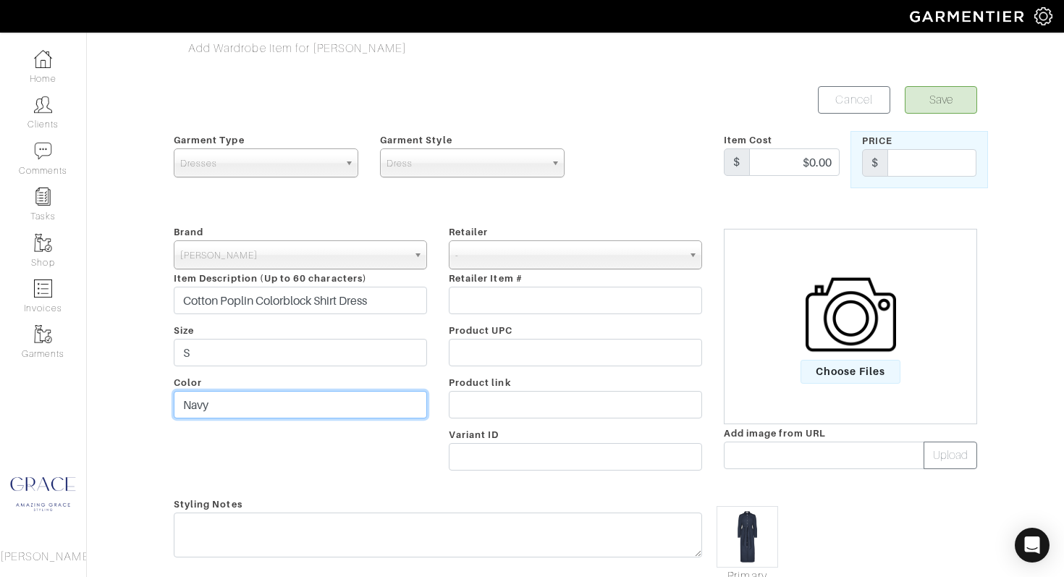
type input "Navy"
click at [940, 100] on button "Save" at bounding box center [940, 99] width 72 height 27
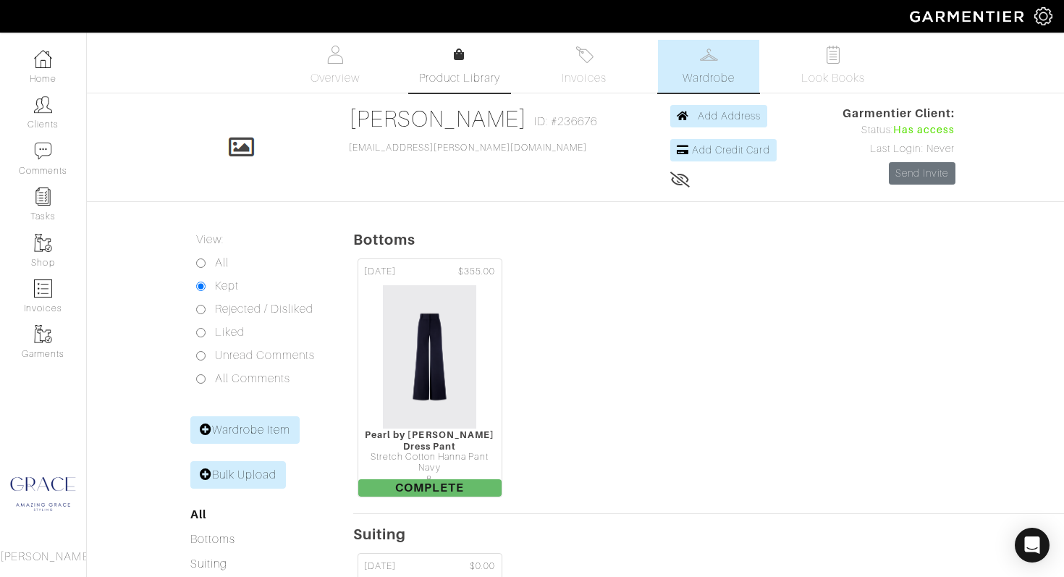
click at [438, 62] on link "Product Library" at bounding box center [459, 66] width 101 height 41
